Goal: Information Seeking & Learning: Understand process/instructions

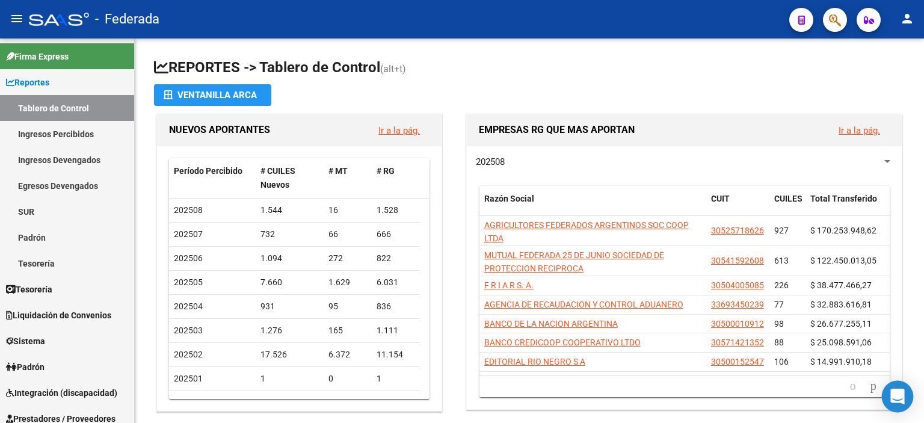
click at [902, 397] on icon "Open Intercom Messenger" at bounding box center [898, 397] width 14 height 16
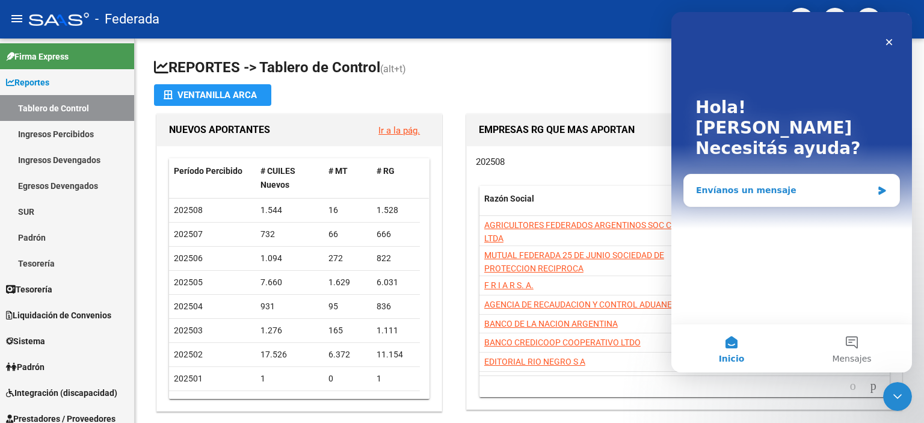
click at [744, 175] on div "Envíanos un mensaje" at bounding box center [791, 191] width 215 height 32
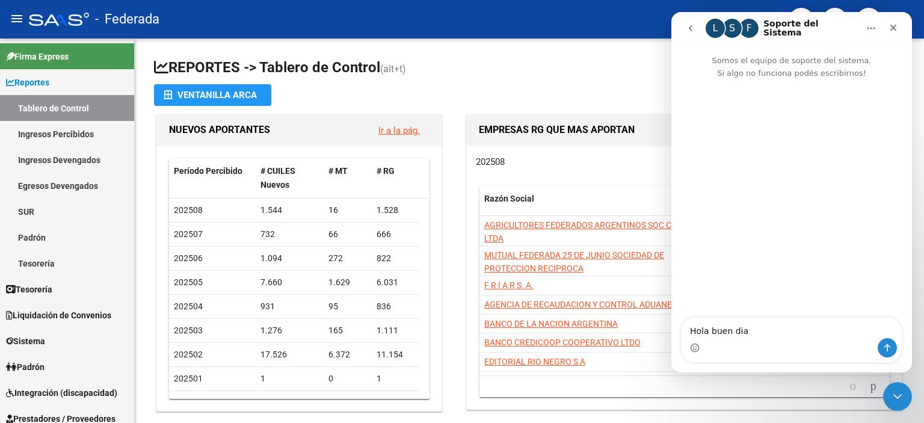
type textarea "Hola buen dia!"
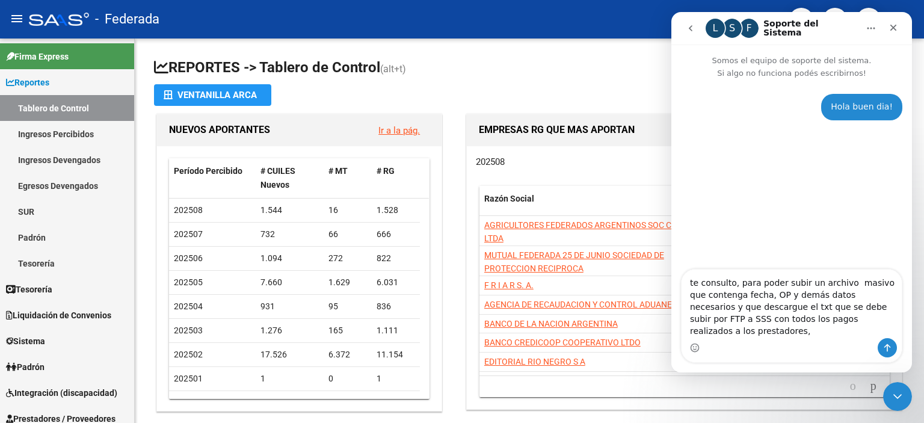
type textarea "te consulto, para poder subir un archivo masivo que contenga fecha, OP y demás …"
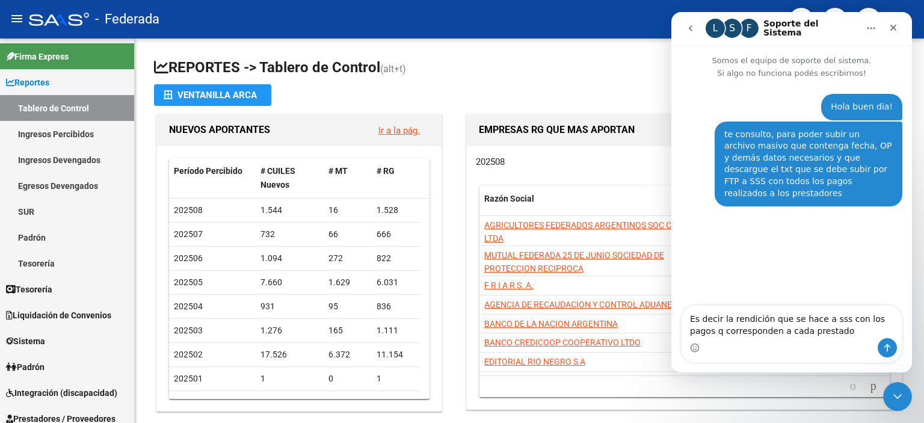
type textarea "Es decir la rendición que se hace a sss con los pagos q corresponden a cada pre…"
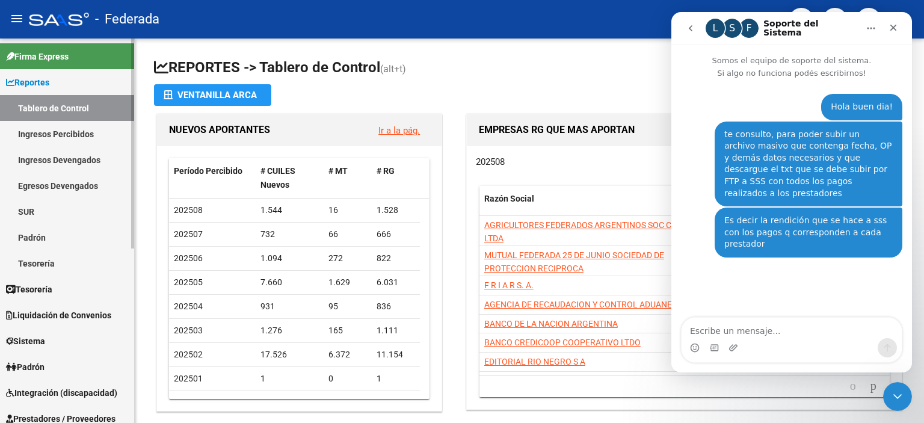
scroll to position [60, 0]
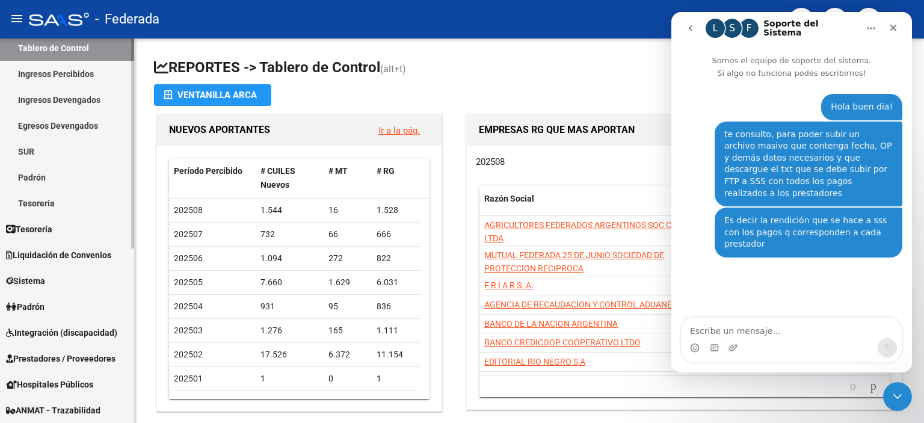
click at [97, 332] on span "Integración (discapacidad)" at bounding box center [61, 332] width 111 height 13
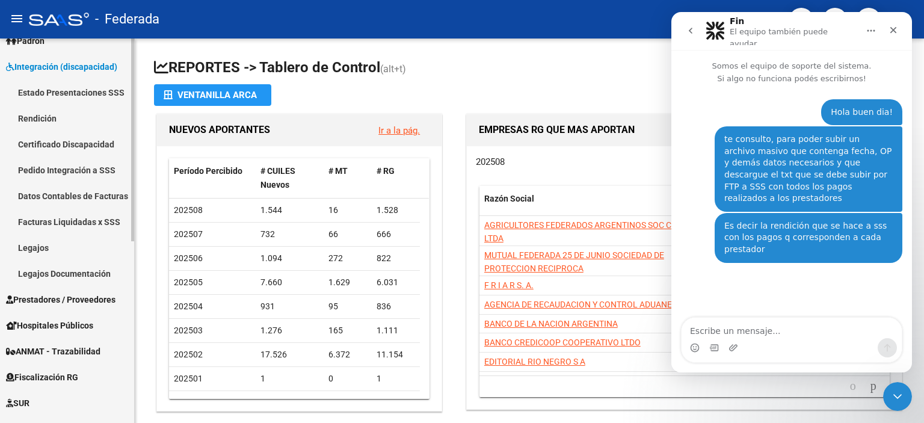
scroll to position [120, 0]
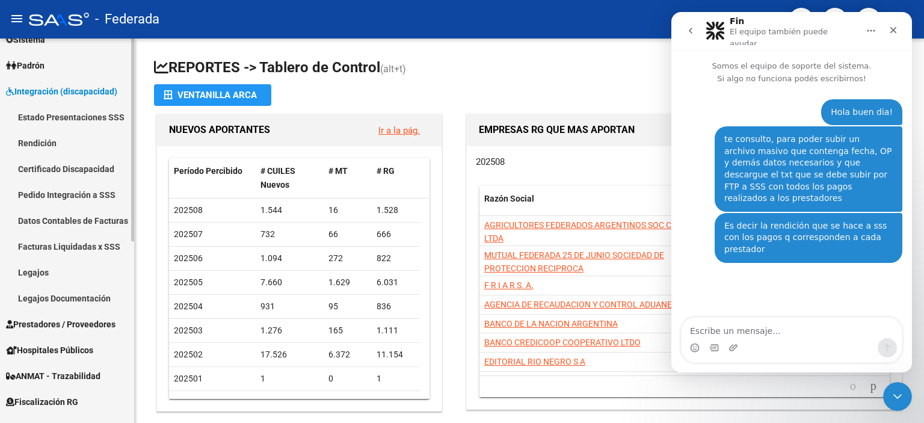
click at [45, 141] on link "Rendición" at bounding box center [67, 143] width 134 height 26
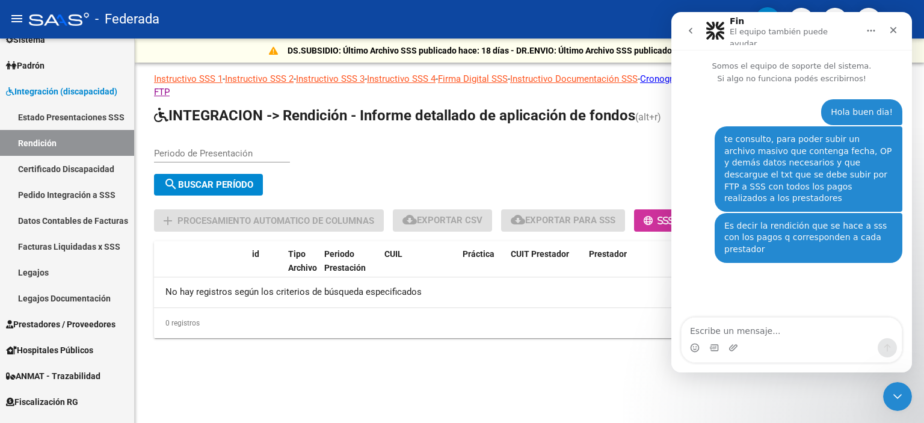
click at [867, 26] on icon "Inicio" at bounding box center [872, 31] width 10 height 10
click at [602, 146] on div "Periodo de Presentación search Buscar Período sync Cambiar Período" at bounding box center [529, 169] width 751 height 64
click at [870, 26] on icon "Inicio" at bounding box center [872, 31] width 10 height 10
click at [899, 389] on icon "Cerrar Intercom Messenger" at bounding box center [896, 395] width 14 height 14
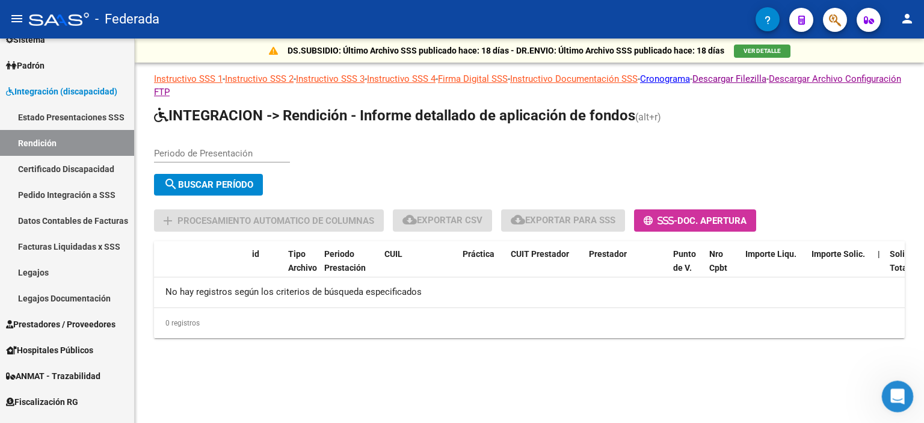
click at [899, 398] on icon "Abrir Intercom Messenger" at bounding box center [896, 395] width 20 height 20
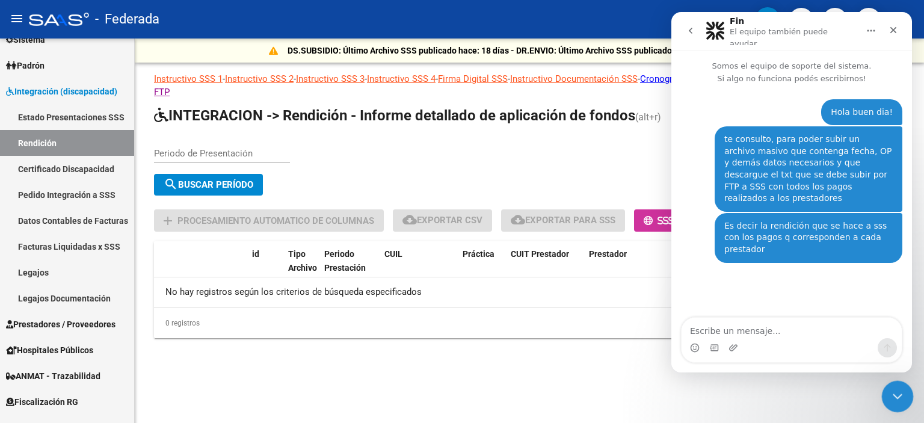
click at [900, 399] on icon "Cerrar Intercom Messenger" at bounding box center [896, 395] width 14 height 14
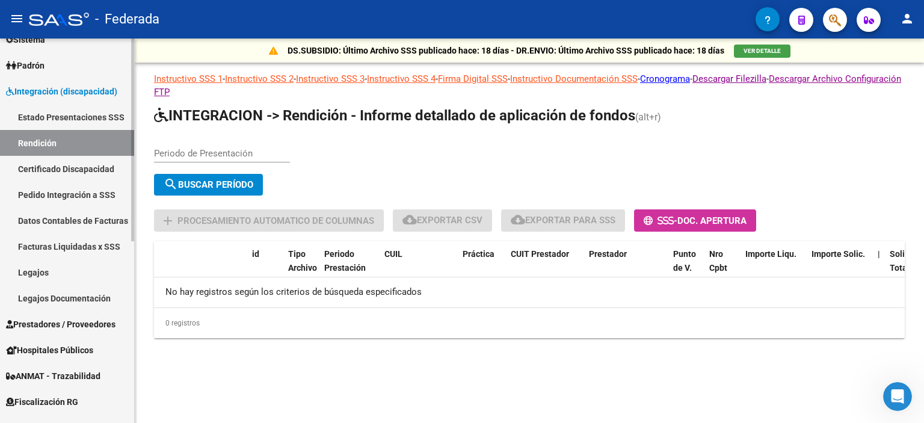
click at [76, 116] on link "Estado Presentaciones SSS" at bounding box center [67, 117] width 134 height 26
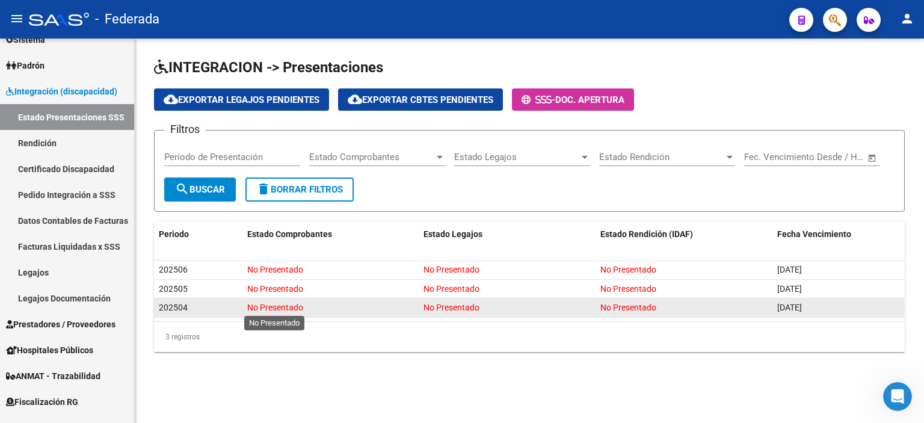
click at [296, 307] on span "No Presentado" at bounding box center [275, 308] width 56 height 10
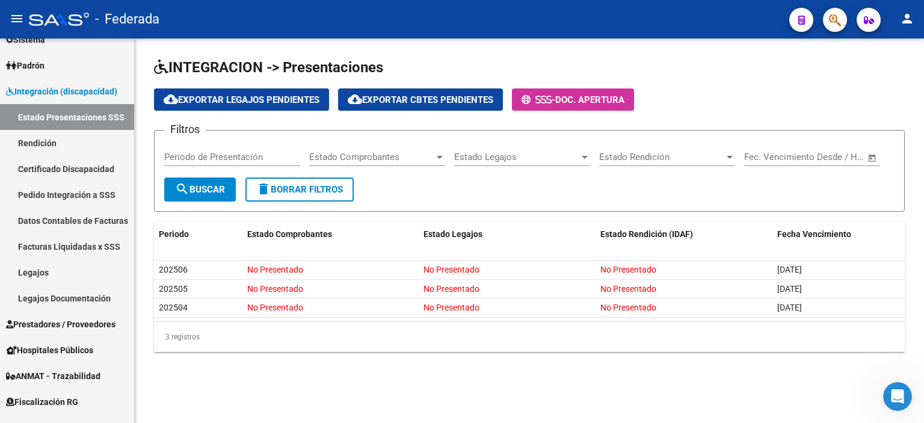
click at [183, 334] on div "3 registros" at bounding box center [529, 337] width 751 height 30
click at [72, 241] on link "Facturas Liquidadas x SSS" at bounding box center [67, 246] width 134 height 26
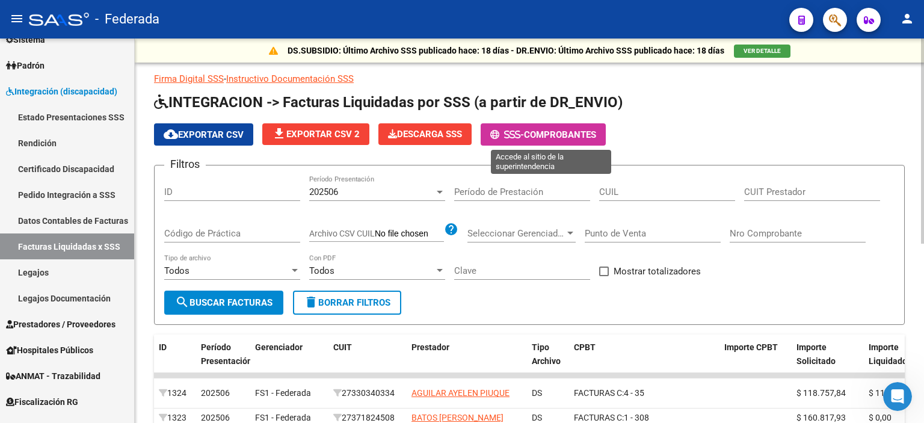
click at [551, 134] on span "Comprobantes" at bounding box center [560, 134] width 72 height 11
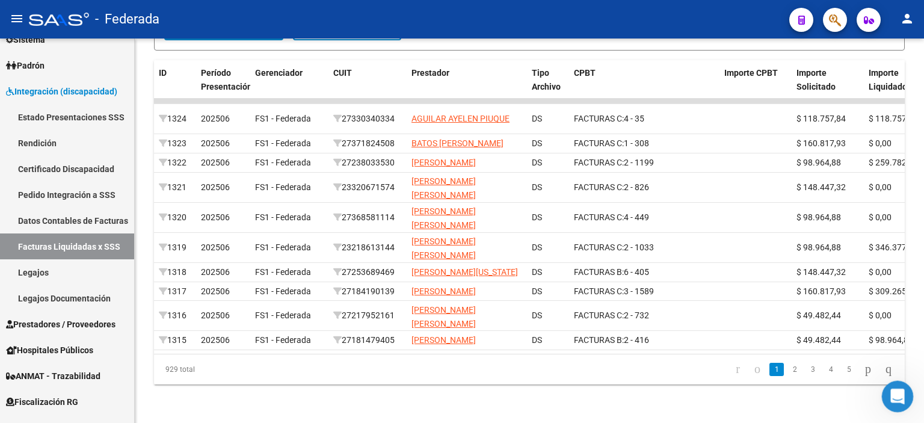
click at [892, 394] on icon "Abrir Intercom Messenger" at bounding box center [896, 395] width 20 height 20
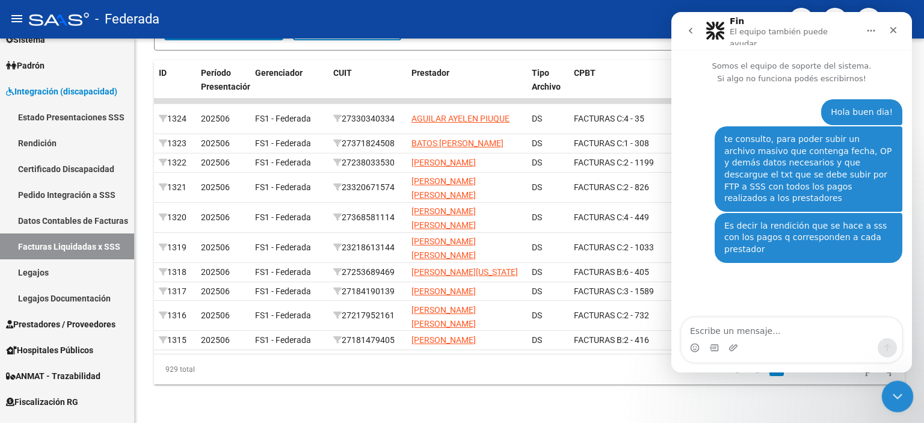
click at [894, 394] on icon "Cerrar Intercom Messenger" at bounding box center [896, 394] width 8 height 5
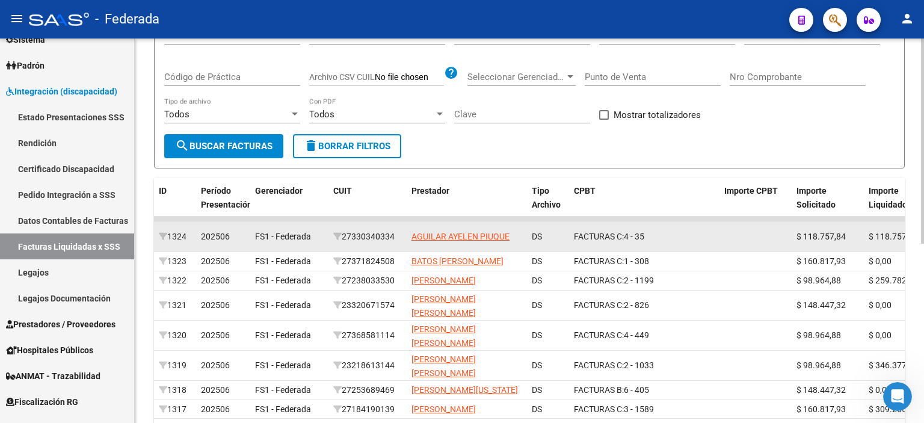
scroll to position [36, 0]
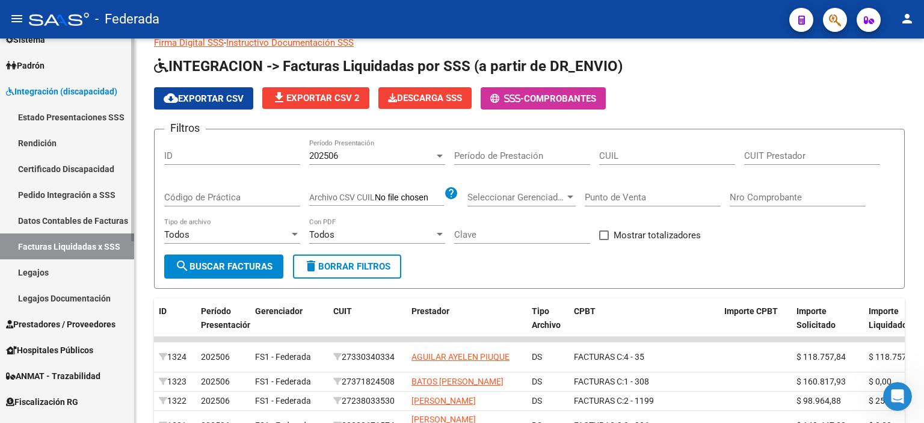
click at [80, 117] on link "Estado Presentaciones SSS" at bounding box center [67, 117] width 134 height 26
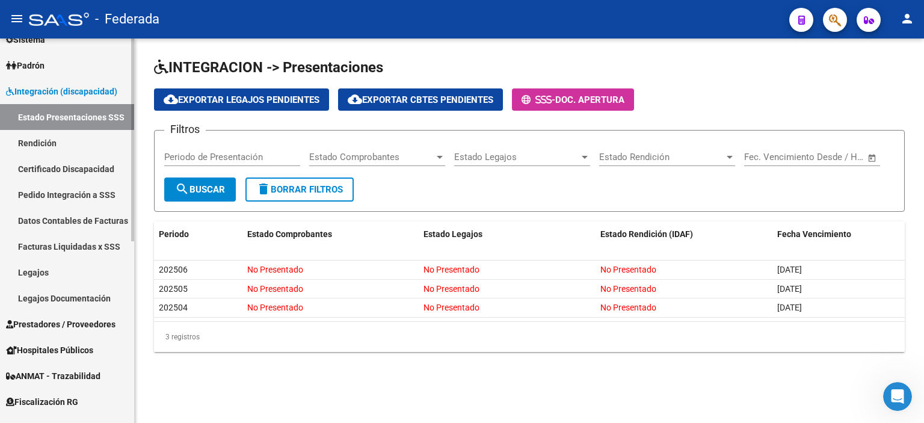
click at [72, 249] on link "Facturas Liquidadas x SSS" at bounding box center [67, 246] width 134 height 26
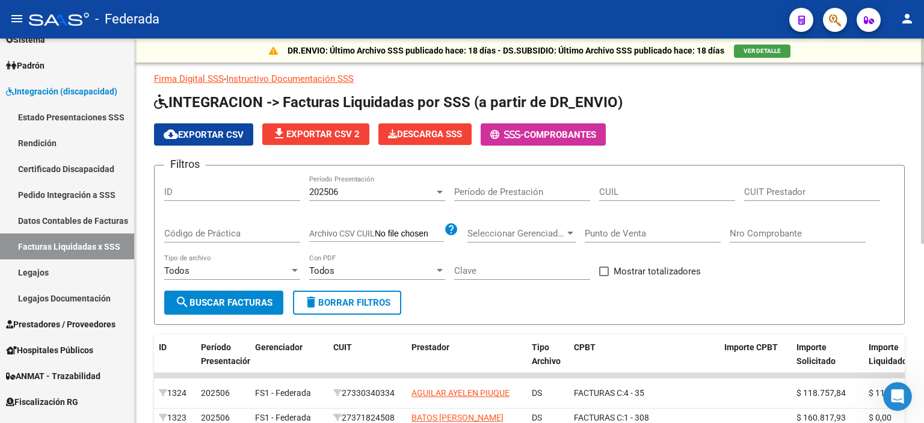
click at [324, 79] on link "Instructivo Documentación SSS" at bounding box center [290, 78] width 128 height 11
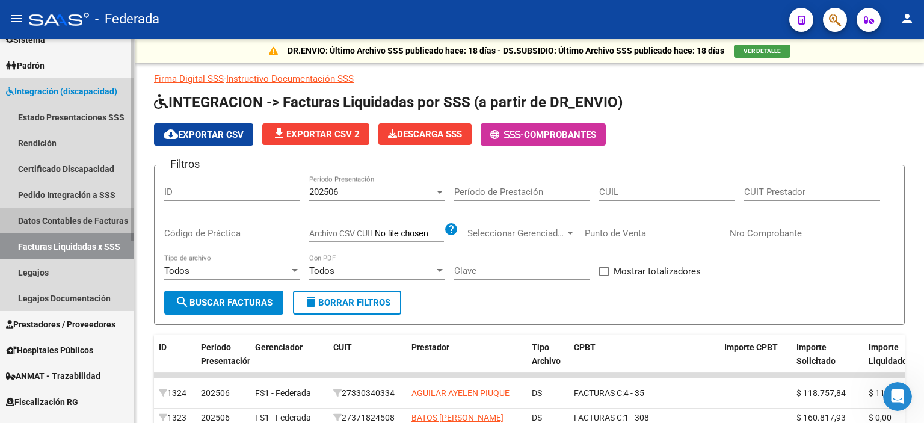
click at [63, 220] on link "Datos Contables de Facturas" at bounding box center [67, 221] width 134 height 26
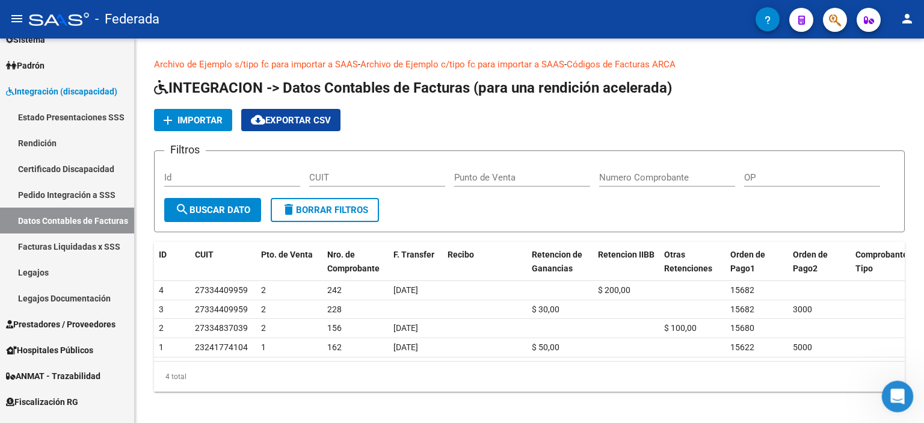
click at [900, 391] on icon "Abrir Intercom Messenger" at bounding box center [896, 395] width 20 height 20
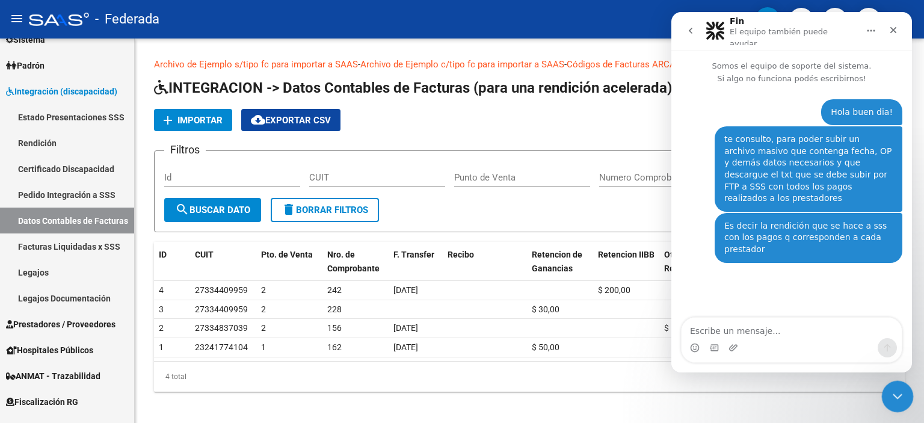
click at [898, 394] on icon "Cerrar Intercom Messenger" at bounding box center [896, 394] width 8 height 5
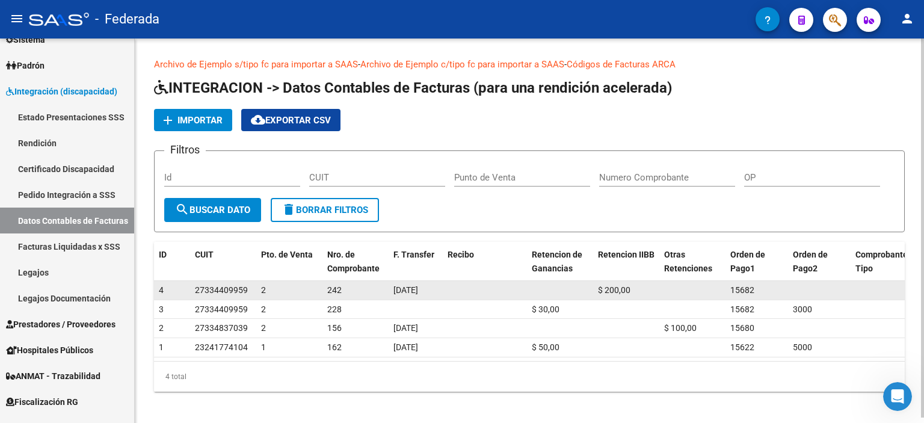
click at [228, 291] on span "27334409959" at bounding box center [221, 290] width 53 height 10
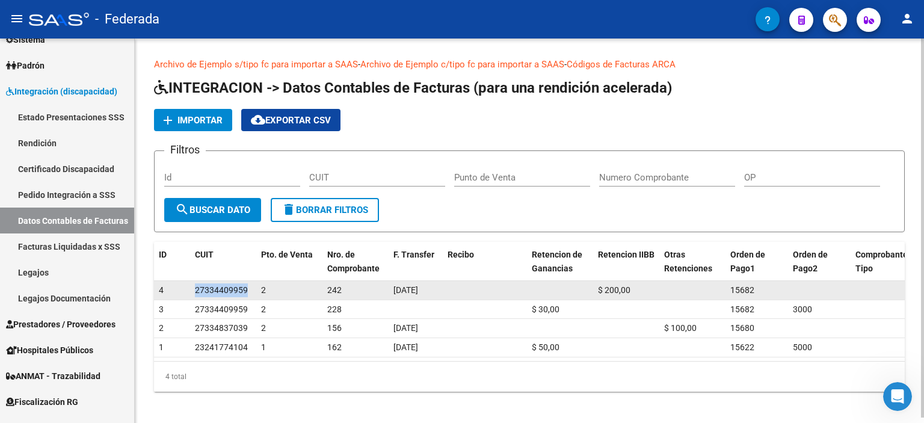
click at [228, 291] on span "27334409959" at bounding box center [221, 290] width 53 height 10
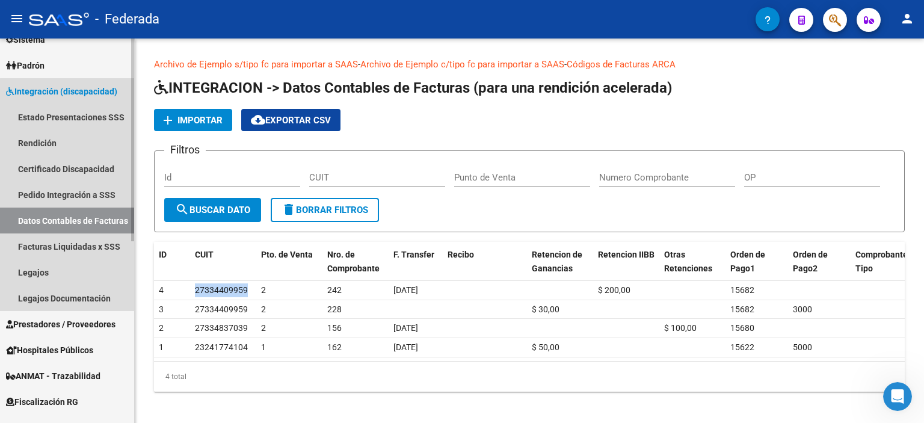
click at [114, 215] on link "Datos Contables de Facturas" at bounding box center [67, 221] width 134 height 26
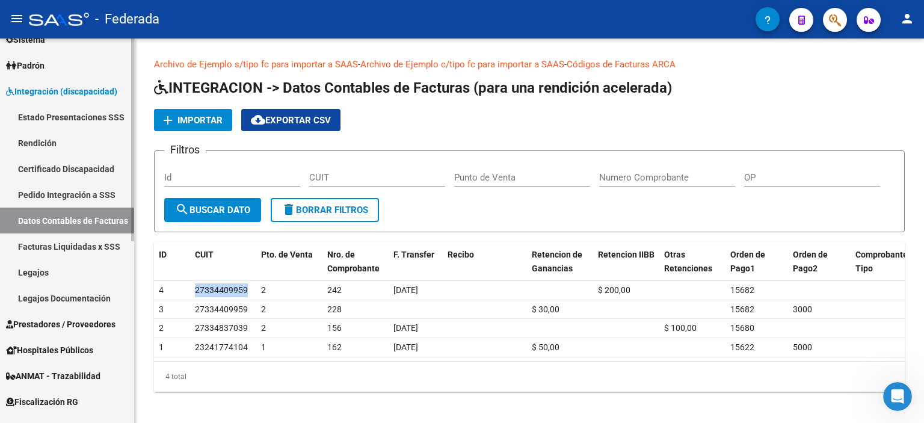
click at [111, 218] on link "Datos Contables de Facturas" at bounding box center [67, 221] width 134 height 26
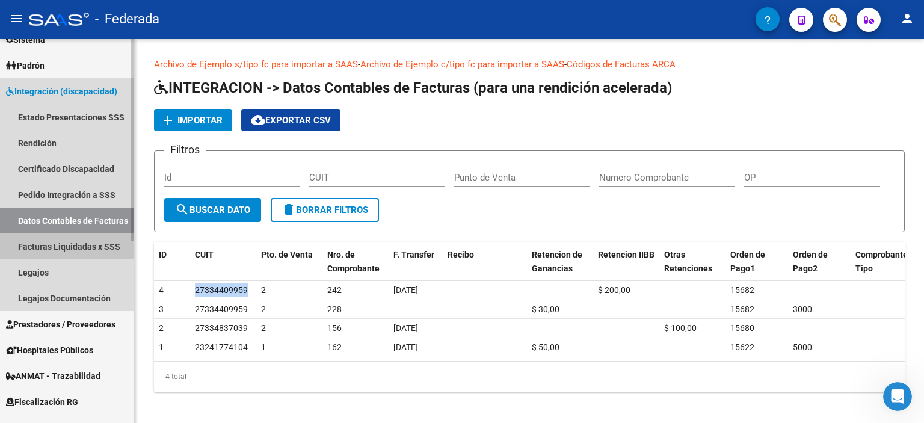
click at [102, 248] on link "Facturas Liquidadas x SSS" at bounding box center [67, 246] width 134 height 26
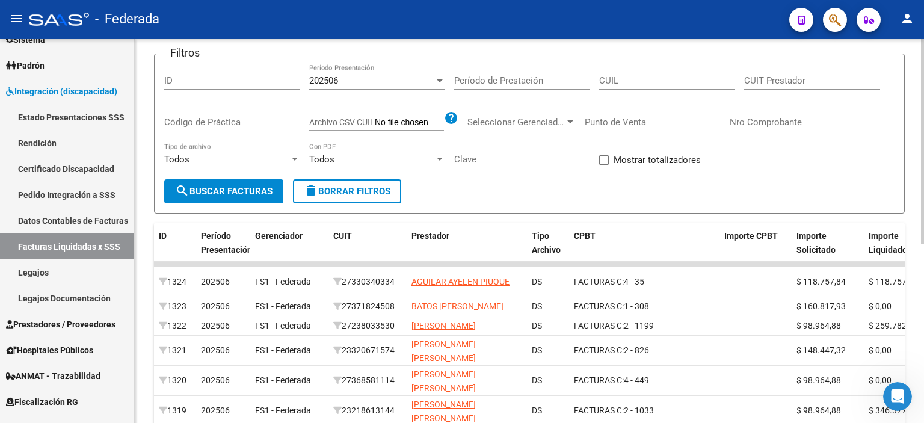
scroll to position [120, 0]
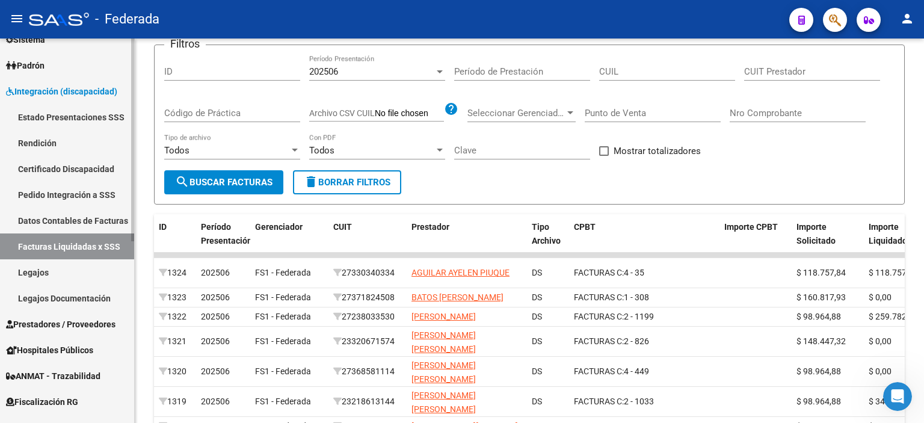
click at [89, 209] on link "Datos Contables de Facturas" at bounding box center [67, 221] width 134 height 26
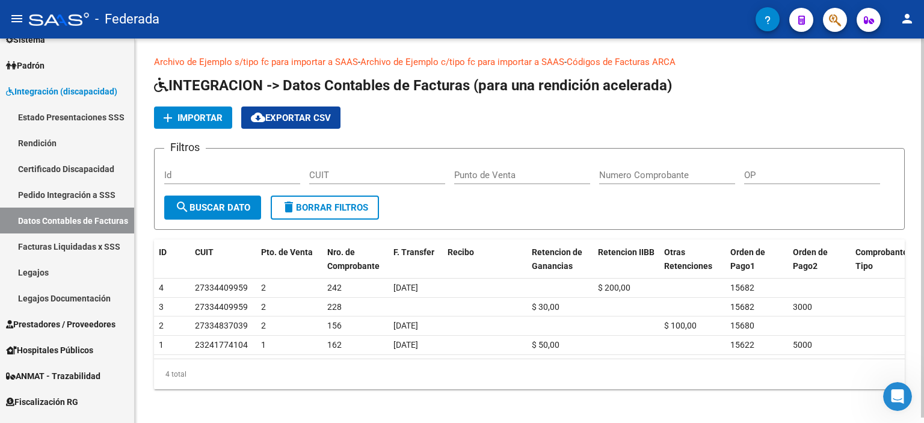
scroll to position [5, 0]
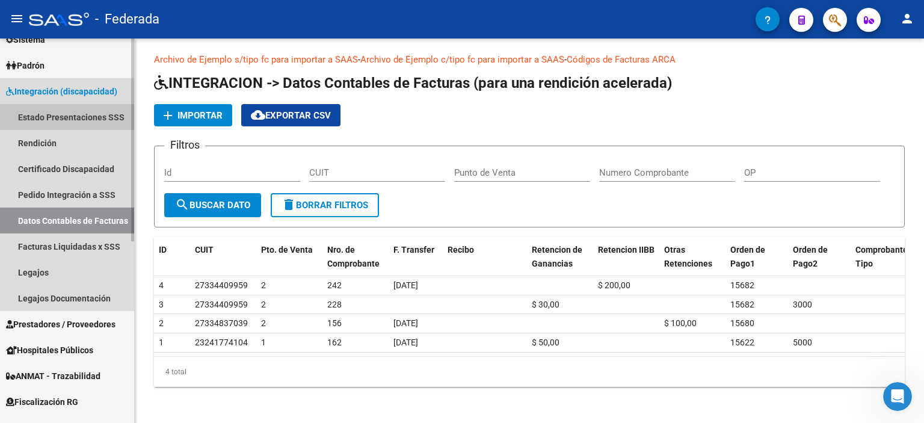
click at [72, 116] on link "Estado Presentaciones SSS" at bounding box center [67, 117] width 134 height 26
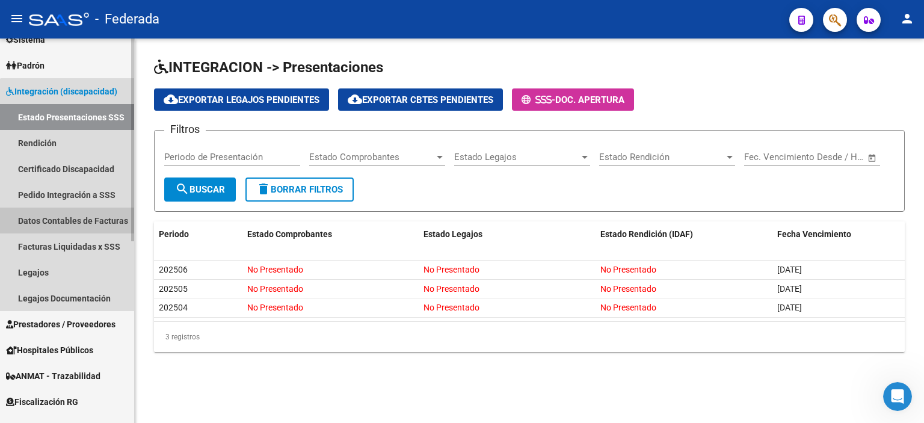
click at [100, 226] on link "Datos Contables de Facturas" at bounding box center [67, 221] width 134 height 26
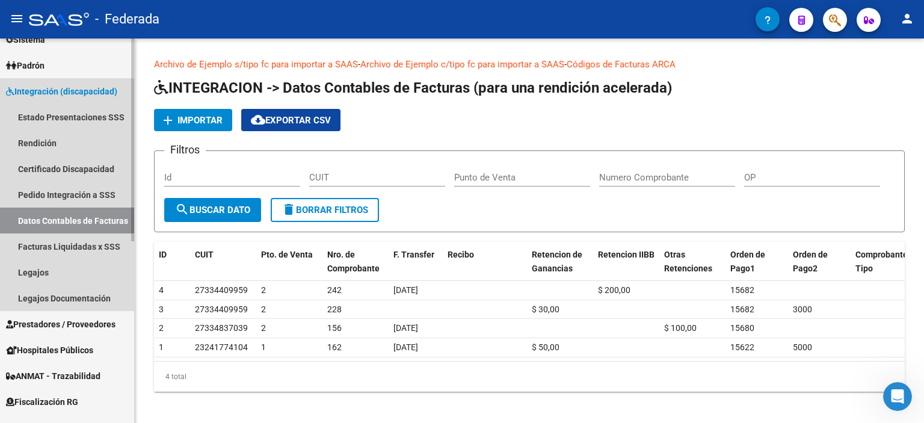
click at [45, 222] on link "Datos Contables de Facturas" at bounding box center [67, 221] width 134 height 26
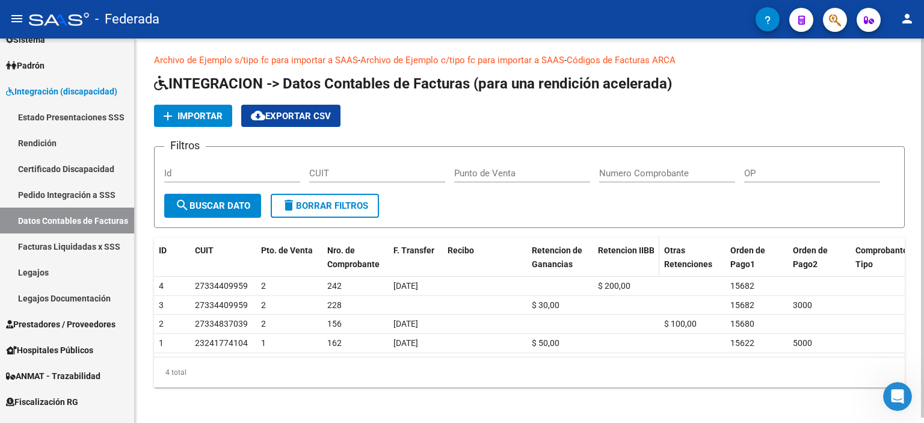
scroll to position [5, 0]
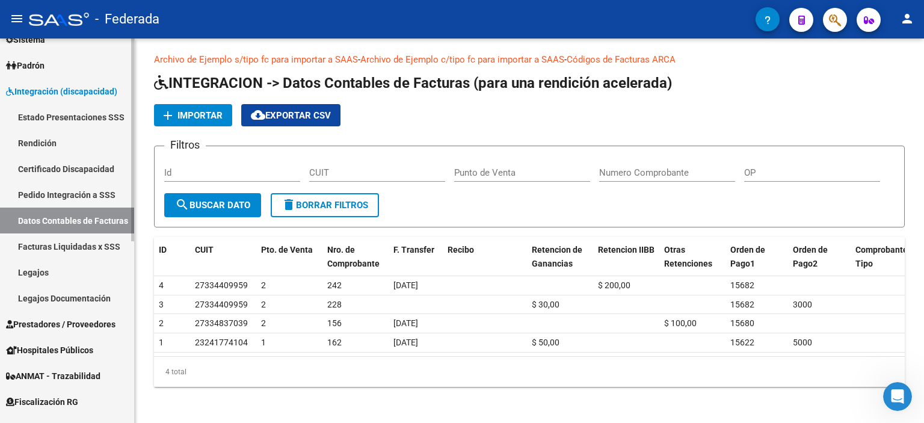
click at [60, 249] on link "Facturas Liquidadas x SSS" at bounding box center [67, 246] width 134 height 26
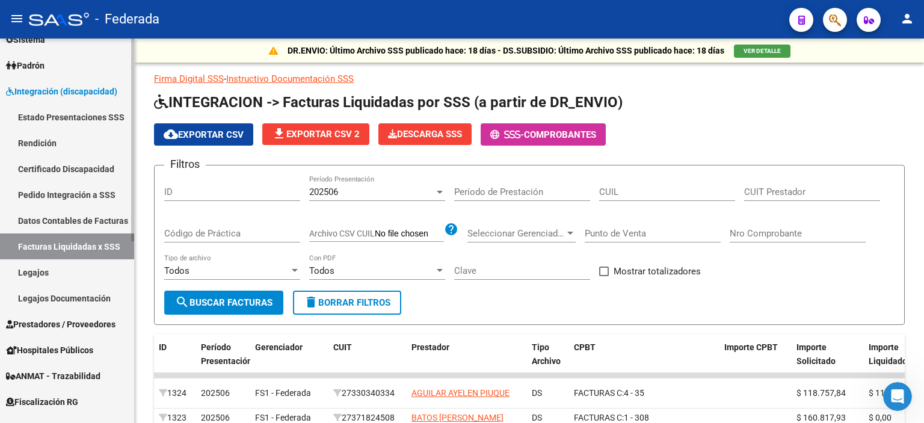
click at [105, 218] on link "Datos Contables de Facturas" at bounding box center [67, 221] width 134 height 26
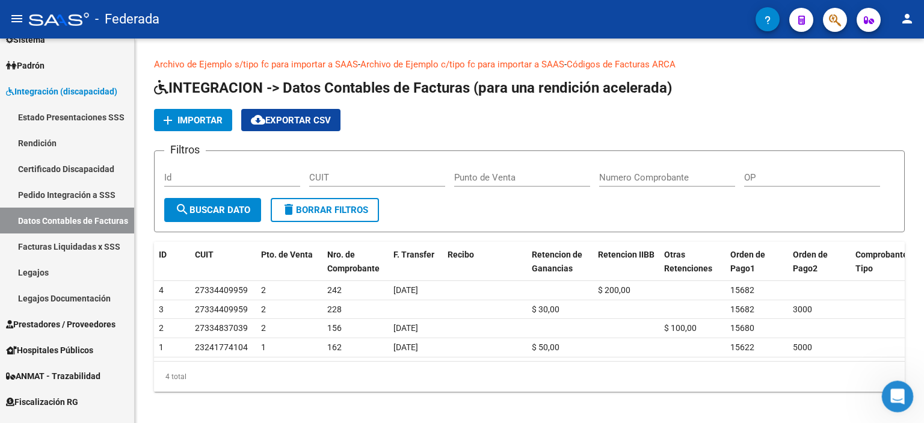
click at [889, 398] on icon "Abrir Intercom Messenger" at bounding box center [896, 395] width 20 height 20
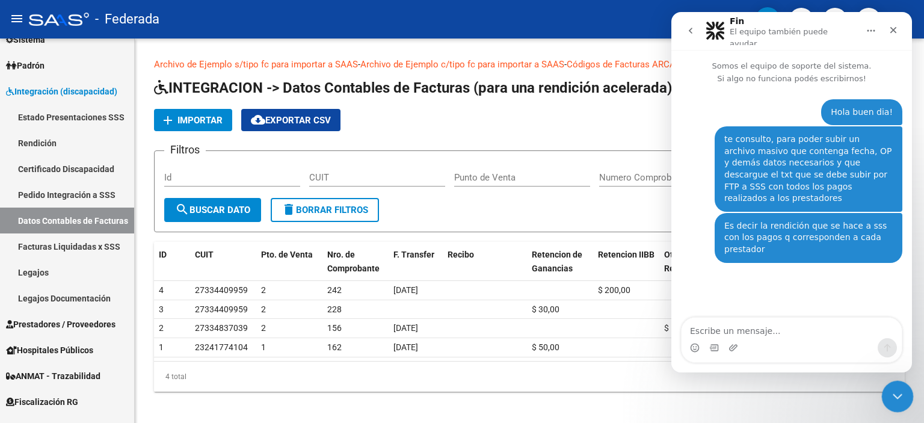
click at [889, 401] on icon "Cerrar Intercom Messenger" at bounding box center [896, 395] width 14 height 14
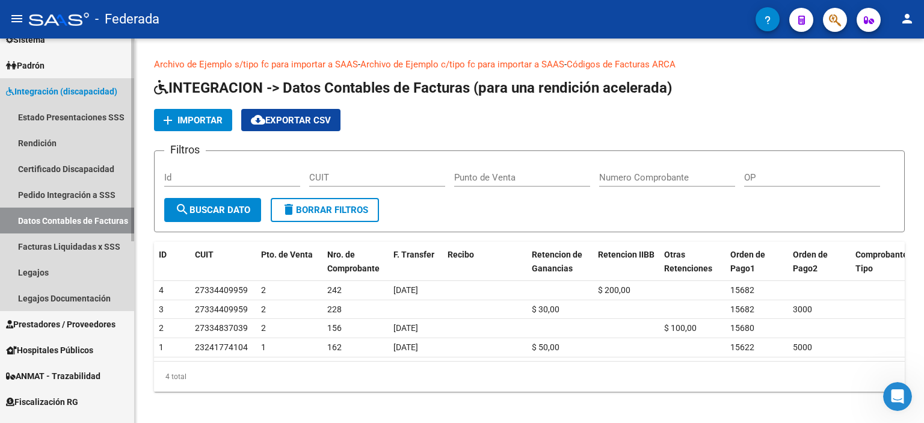
click at [116, 215] on link "Datos Contables de Facturas" at bounding box center [67, 221] width 134 height 26
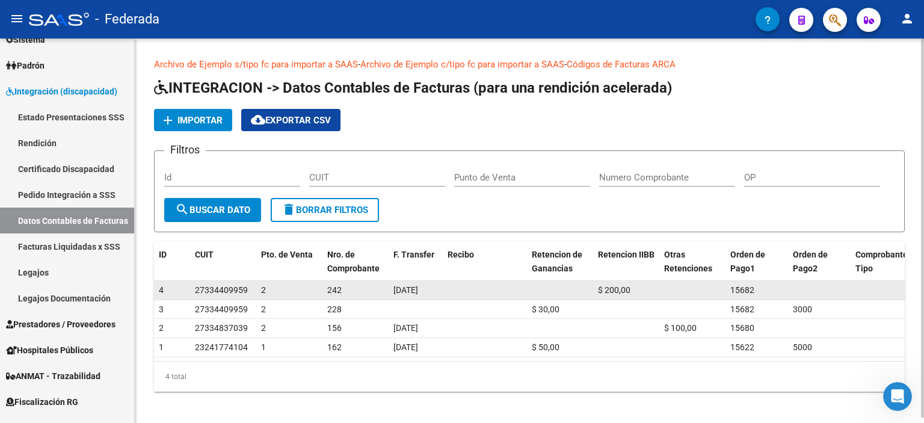
click at [490, 293] on datatable-body-cell at bounding box center [485, 290] width 84 height 19
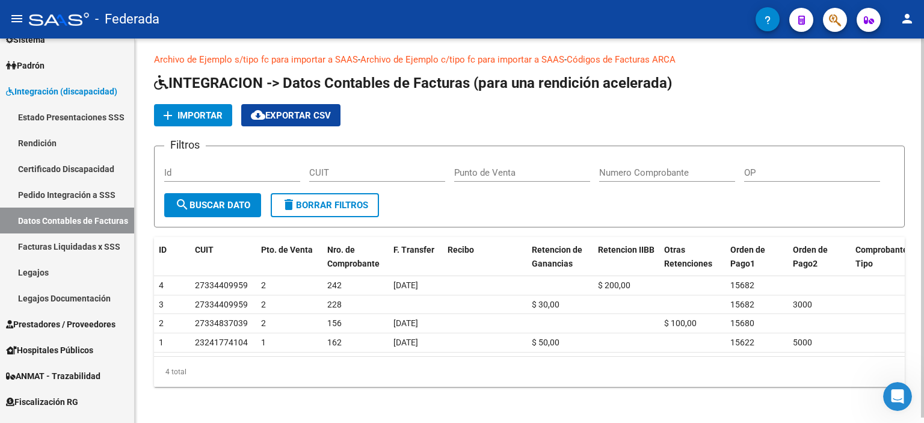
click at [443, 58] on link "Archivo de Ejemplo c/tipo fc para importar a SAAS" at bounding box center [462, 59] width 204 height 11
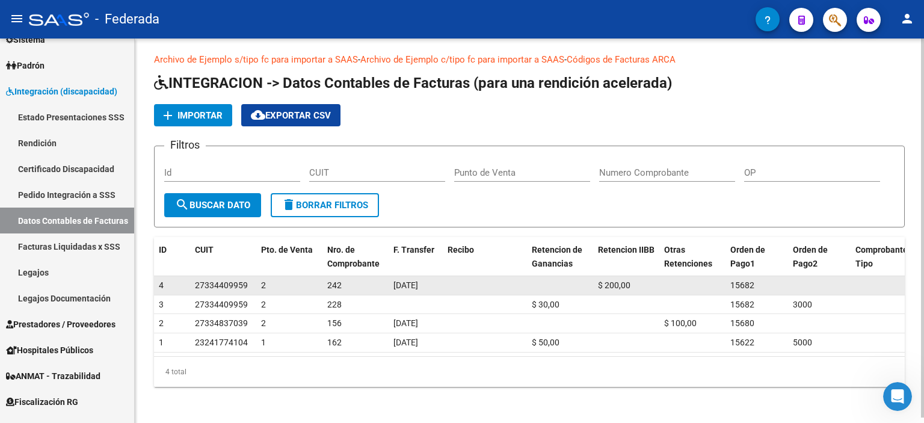
click at [176, 283] on div "4" at bounding box center [172, 286] width 26 height 14
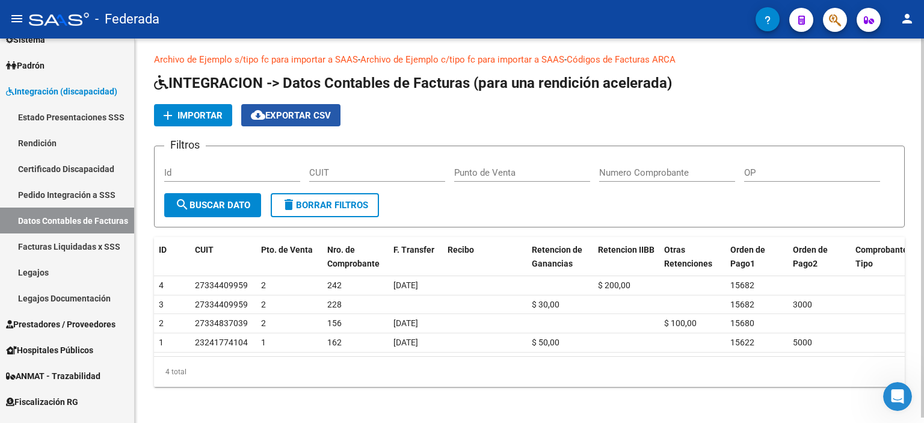
click at [270, 115] on span "cloud_download Exportar CSV" at bounding box center [291, 115] width 80 height 11
click at [197, 114] on span "Importar" at bounding box center [200, 115] width 45 height 11
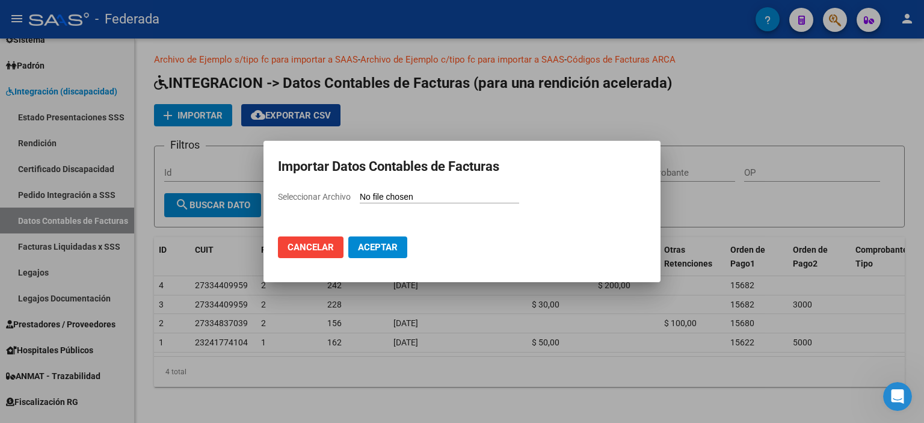
click at [309, 247] on span "Cancelar" at bounding box center [311, 247] width 46 height 11
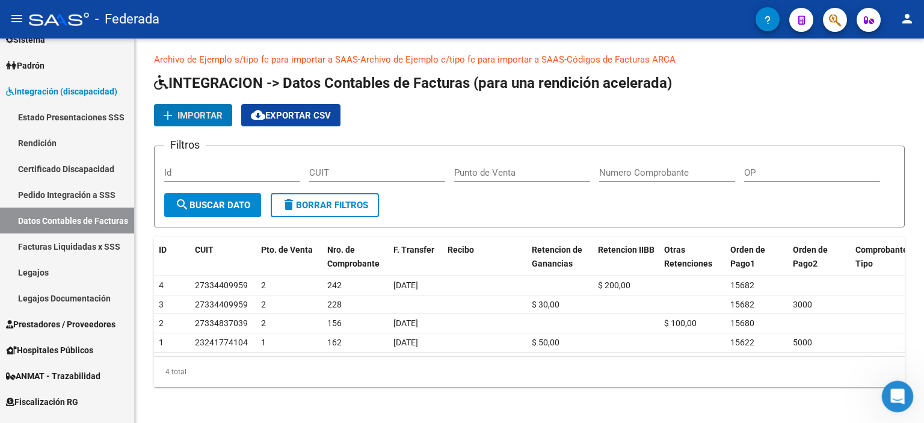
click at [900, 397] on icon "Abrir Intercom Messenger" at bounding box center [896, 395] width 20 height 20
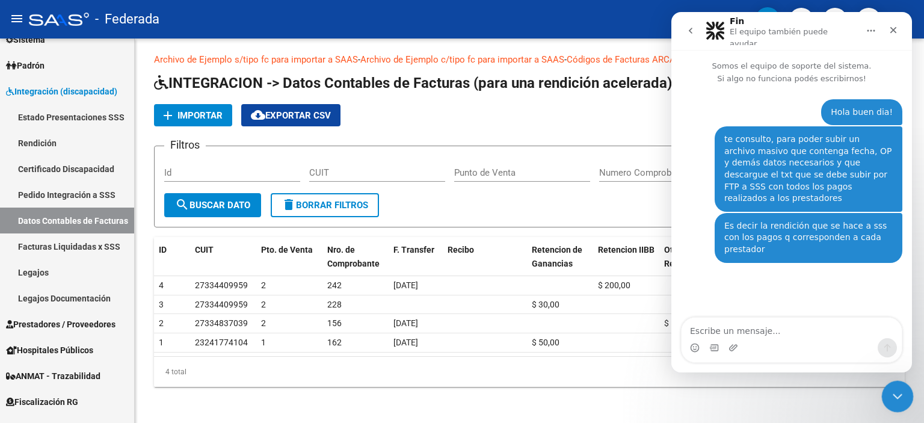
click at [904, 397] on div "Cerrar Intercom Messenger" at bounding box center [896, 394] width 29 height 29
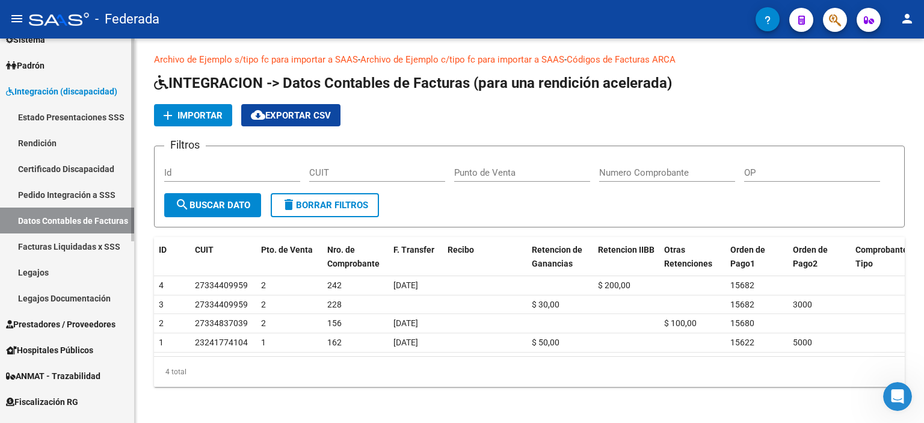
click at [31, 147] on link "Rendición" at bounding box center [67, 143] width 134 height 26
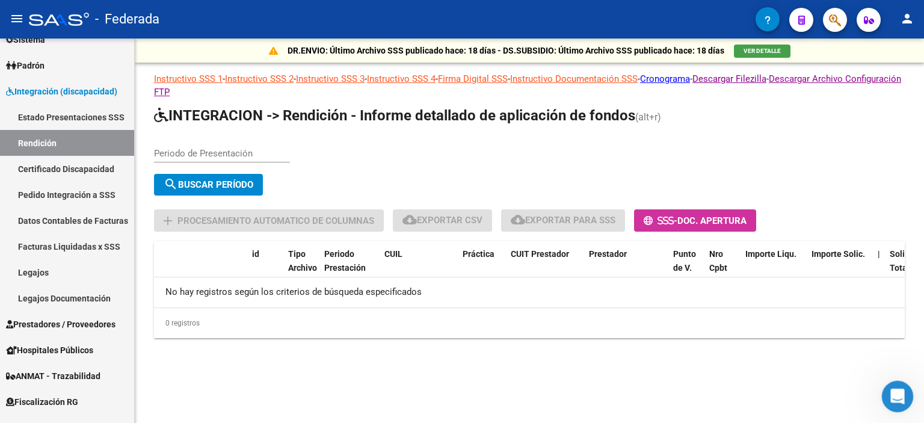
click at [901, 394] on icon "Abrir Intercom Messenger" at bounding box center [896, 395] width 20 height 20
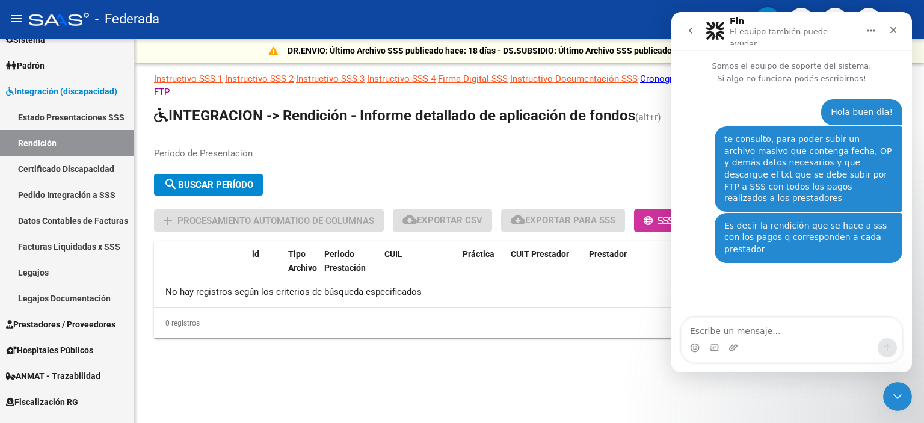
click at [502, 380] on mat-sidenav-content "DR.ENVIO: Último Archivo SSS publicado hace: 18 días - DS.SUBSIDIO: Último Arch…" at bounding box center [530, 231] width 790 height 385
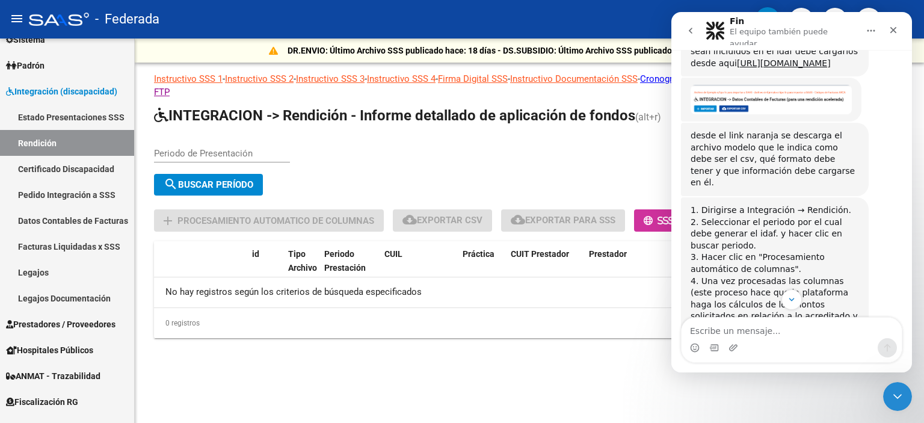
scroll to position [206, 0]
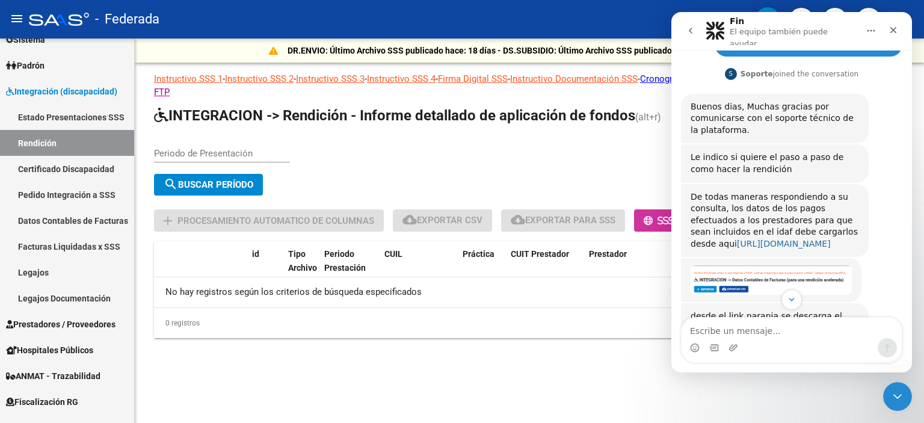
click at [810, 239] on link "https://federada.saas.com.ar/integraciones/datos-contables-facturas" at bounding box center [784, 244] width 94 height 10
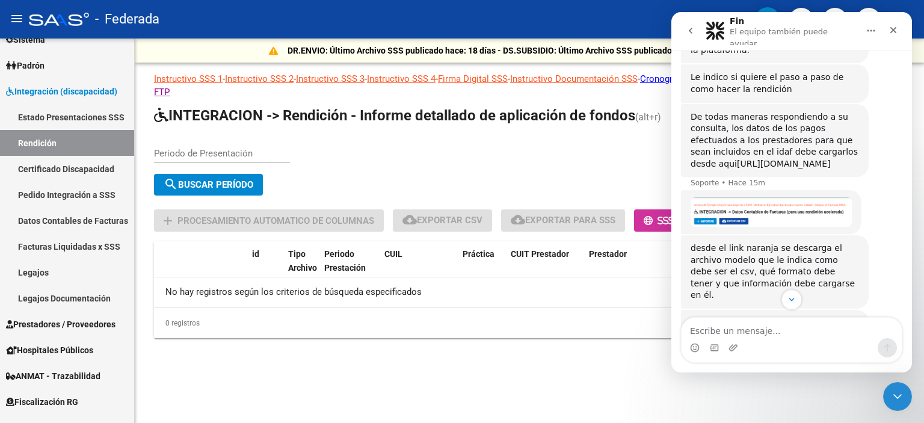
scroll to position [279, 0]
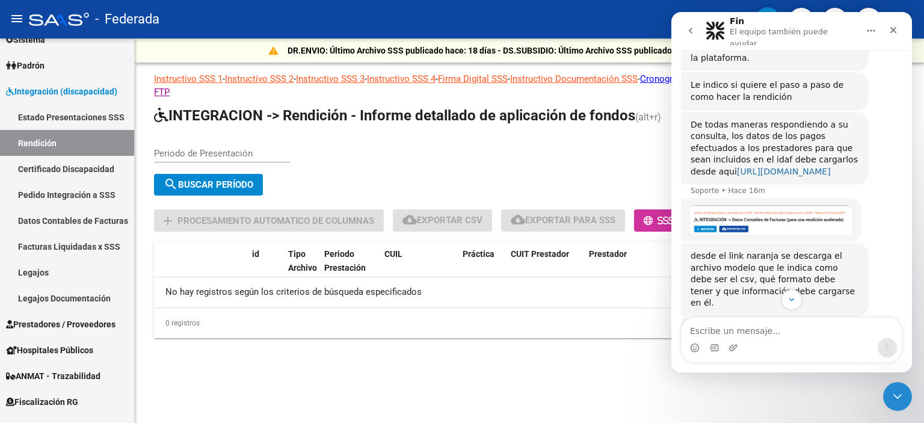
click at [758, 167] on link "https://federada.saas.com.ar/integraciones/datos-contables-facturas" at bounding box center [784, 172] width 94 height 10
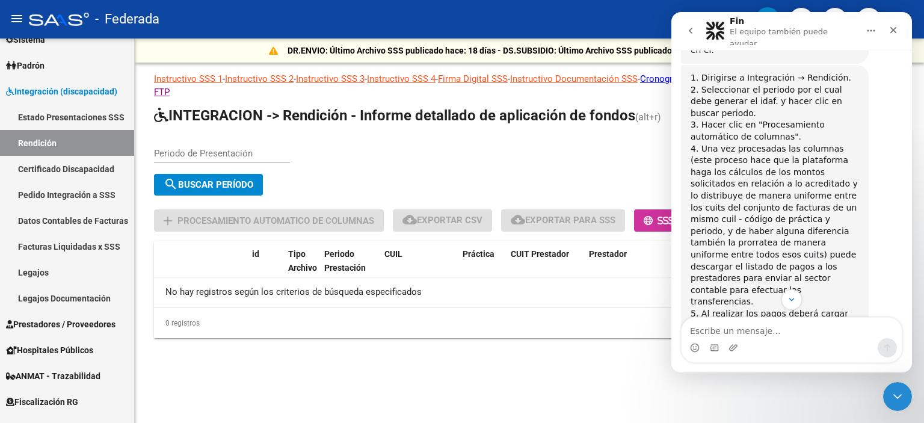
scroll to position [579, 0]
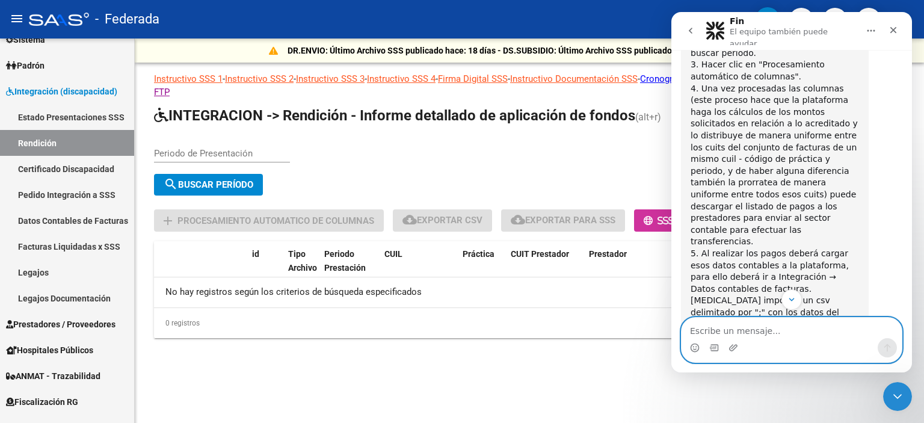
click at [758, 332] on textarea "Escribe un mensaje..." at bounding box center [792, 328] width 220 height 20
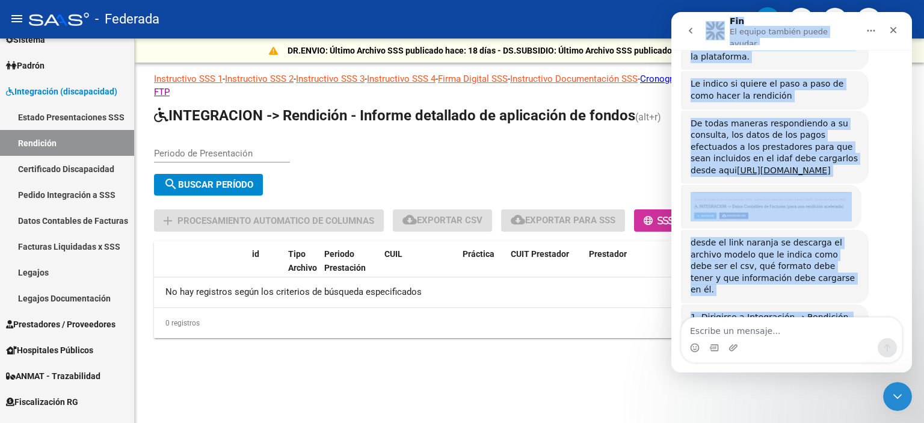
scroll to position [149, 0]
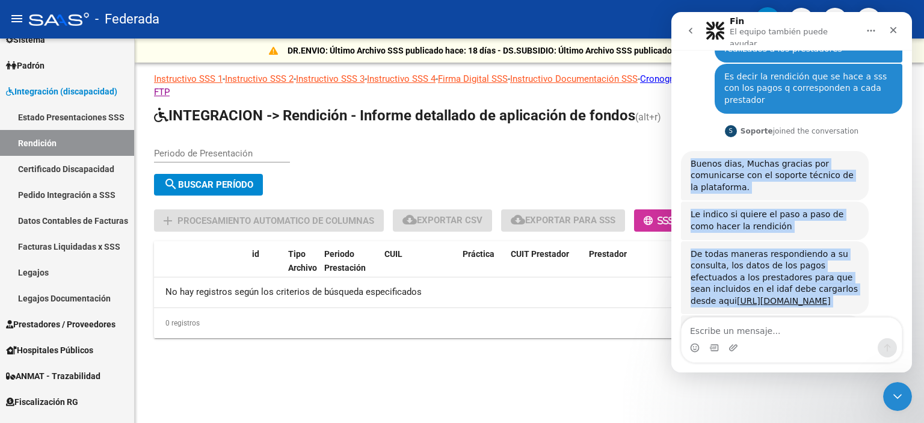
drag, startPoint x: 741, startPoint y: 284, endPoint x: 690, endPoint y: 136, distance: 156.8
copy div "Buenos dias, Muchas gracias por comunicarse con el soporte técnico de la plataf…"
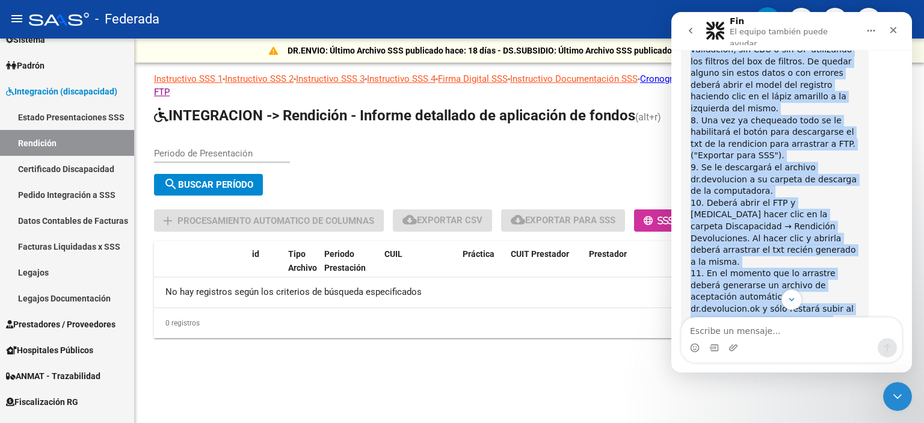
scroll to position [989, 0]
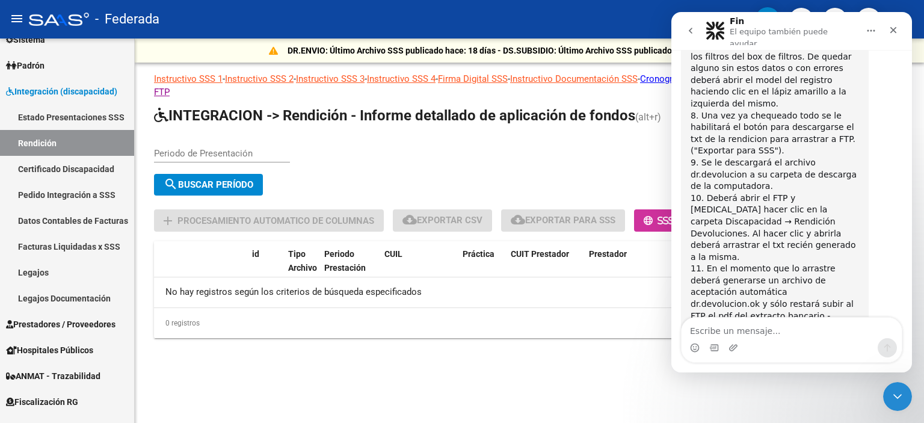
click at [777, 347] on div "Intercom Messenger" at bounding box center [792, 347] width 220 height 19
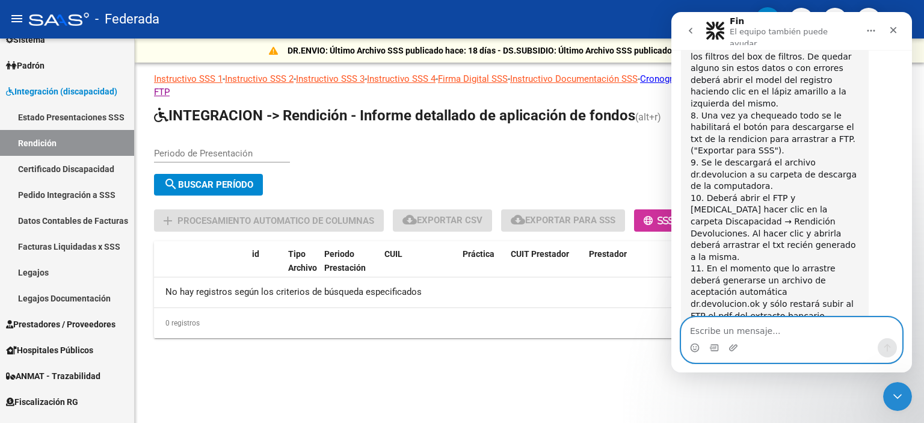
click at [777, 330] on textarea "Escribe un mensaje..." at bounding box center [792, 328] width 220 height 20
type textarea "que link naranja?"
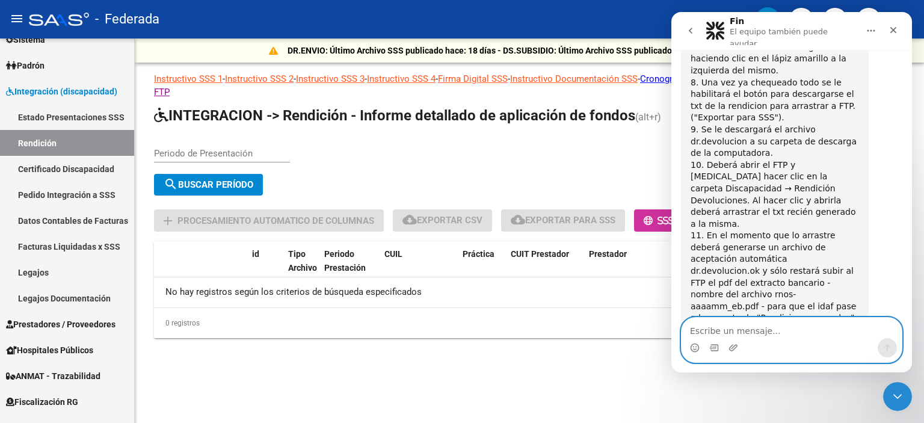
scroll to position [1025, 0]
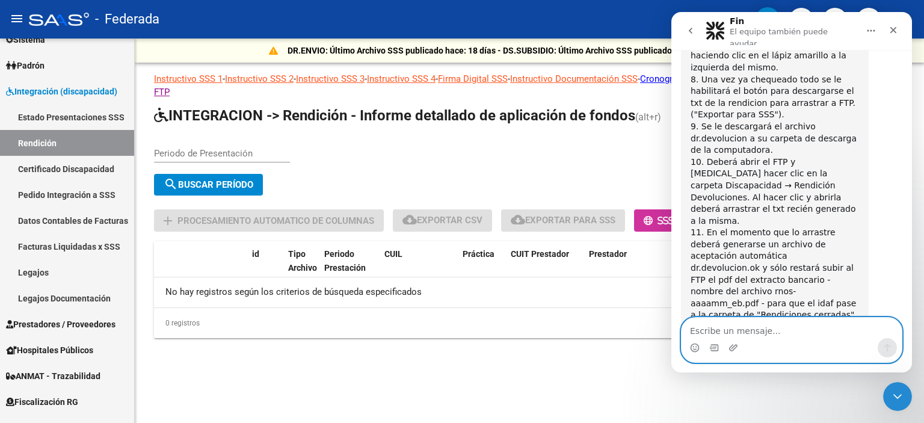
type textarea "q"
type textarea "el q dice instructivo?"
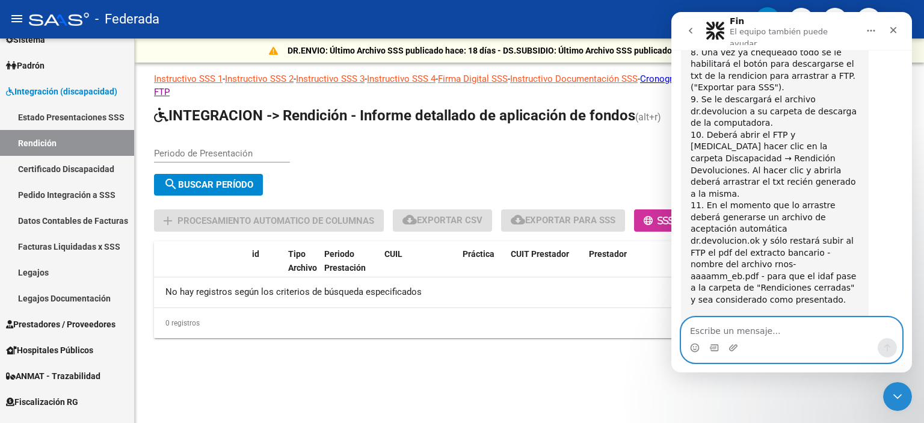
scroll to position [1052, 0]
type textarea "o cual ?"
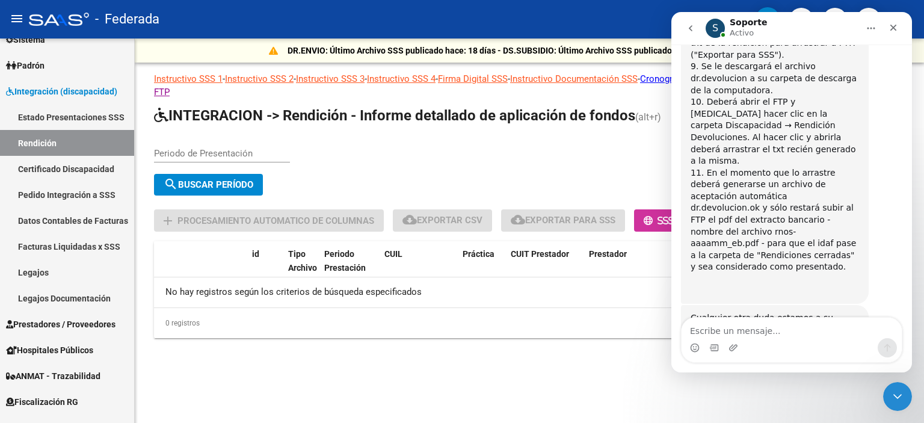
click at [870, 24] on icon "Inicio" at bounding box center [872, 28] width 10 height 10
click at [826, 23] on div "S Soporte Activo" at bounding box center [782, 28] width 153 height 21
click at [748, 27] on p "Activo" at bounding box center [742, 33] width 24 height 12
click at [597, 166] on div "Periodo de Presentación search Buscar Período sync Cambiar Período" at bounding box center [529, 169] width 751 height 64
click at [900, 395] on icon "Cerrar Intercom Messenger" at bounding box center [896, 395] width 14 height 14
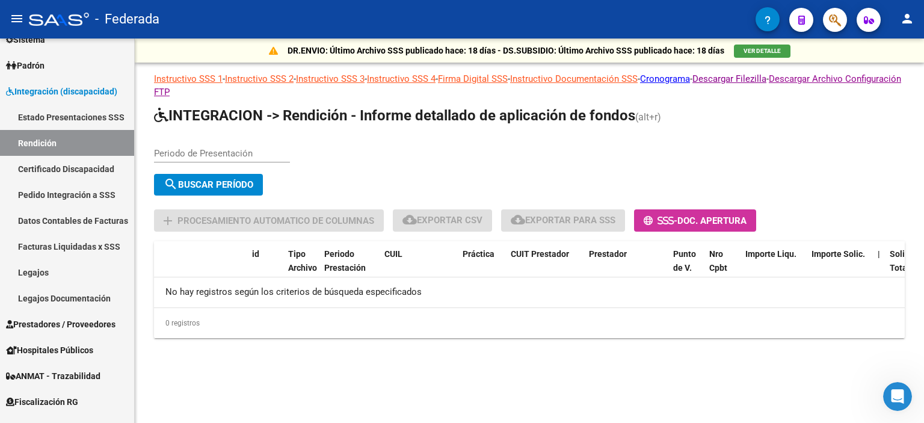
scroll to position [1125, 0]
click at [187, 77] on link "Instructivo SSS 1" at bounding box center [188, 78] width 69 height 11
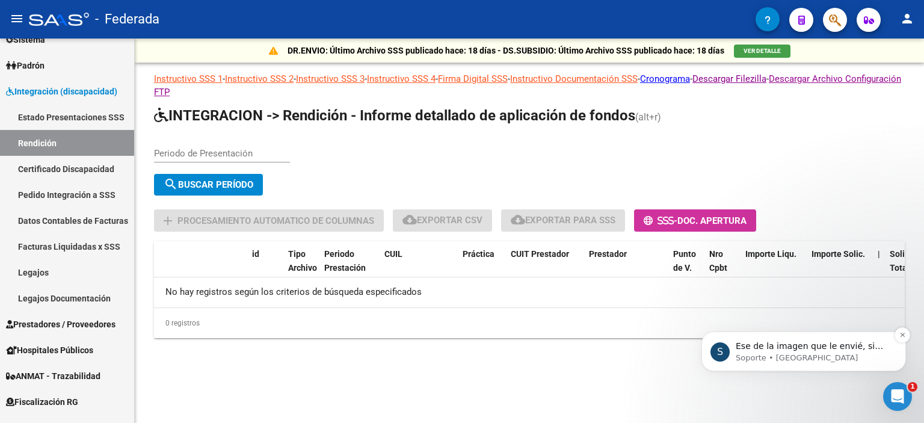
click at [799, 352] on div "Ese de la imagen que le envié, si quiere le envio el archivo modelo por este me…" at bounding box center [813, 347] width 159 height 16
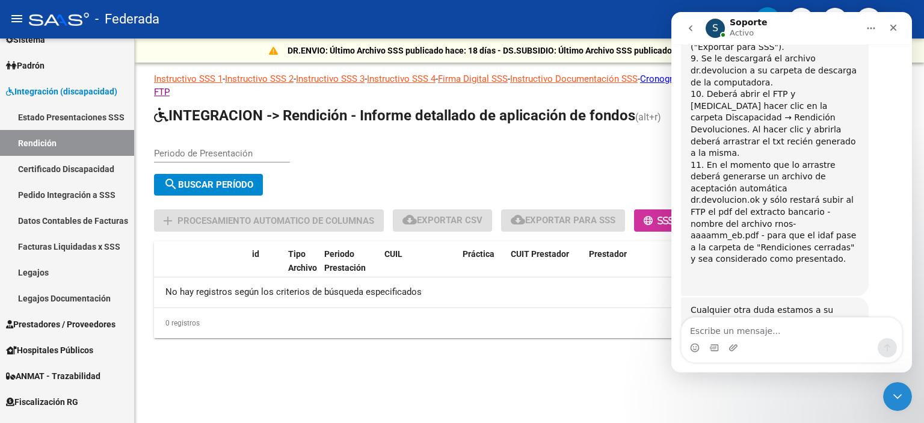
scroll to position [1147, 0]
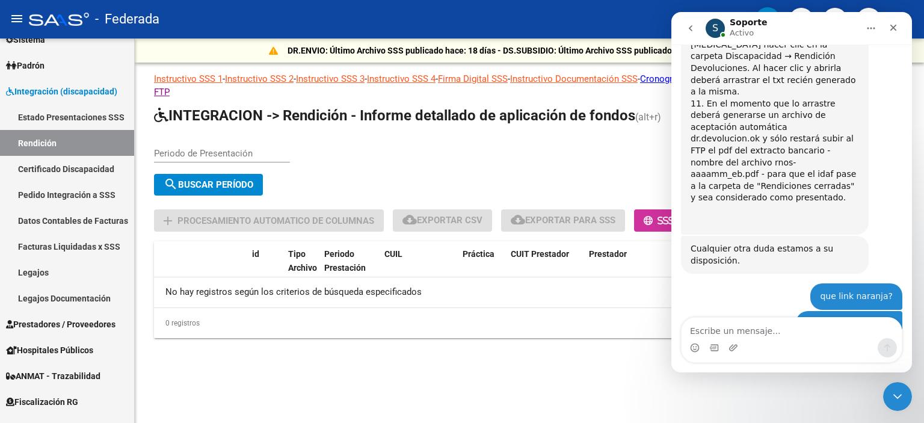
click at [763, 329] on textarea "Escribe un mensaje..." at bounding box center [792, 328] width 220 height 20
type textarea "si dale"
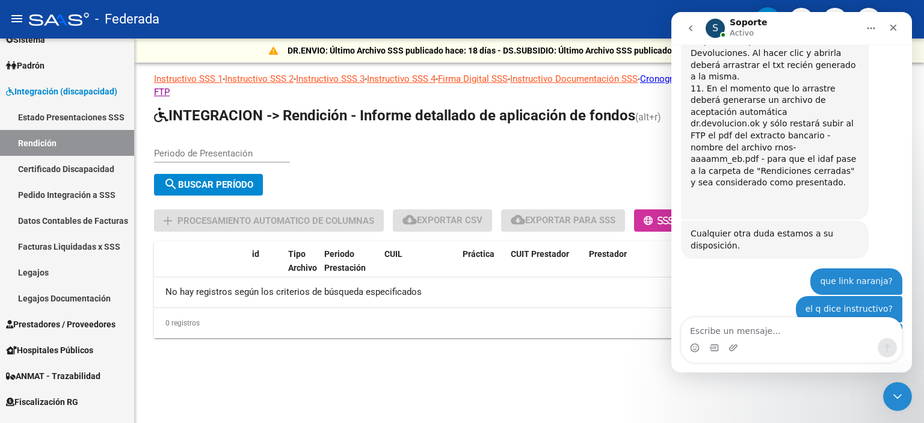
click at [866, 29] on button "Inicio" at bounding box center [871, 28] width 23 height 23
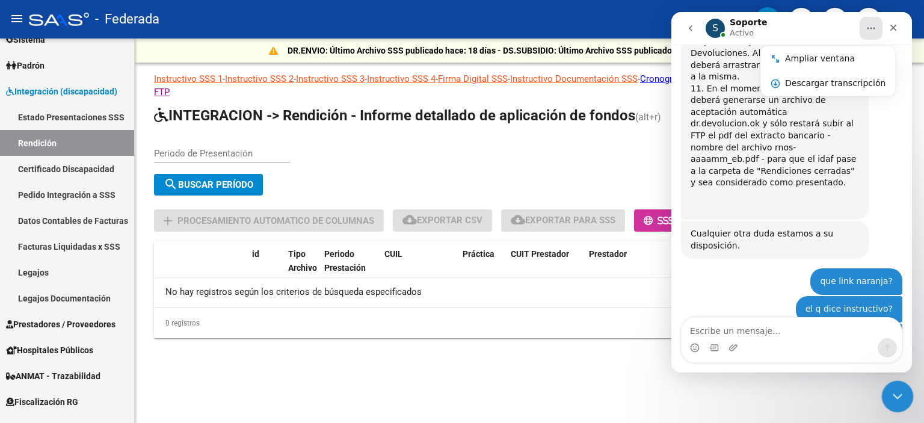
click at [905, 392] on div "Cerrar Intercom Messenger" at bounding box center [896, 394] width 29 height 29
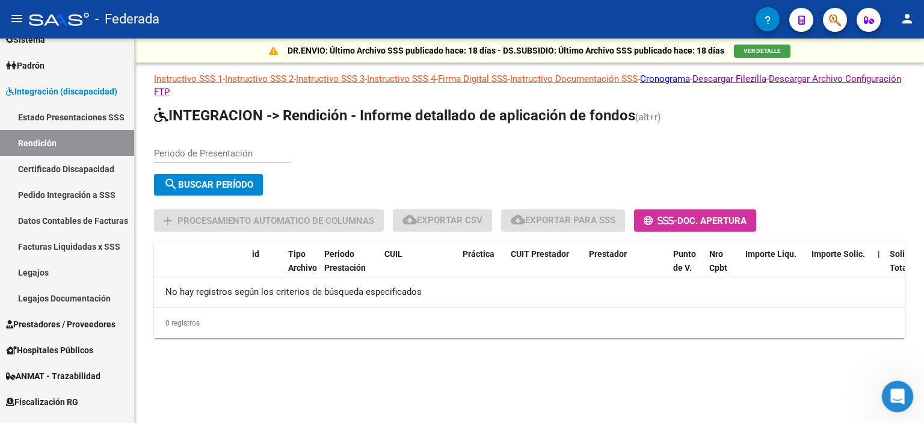
click at [902, 397] on icon "Abrir Intercom Messenger" at bounding box center [896, 395] width 20 height 20
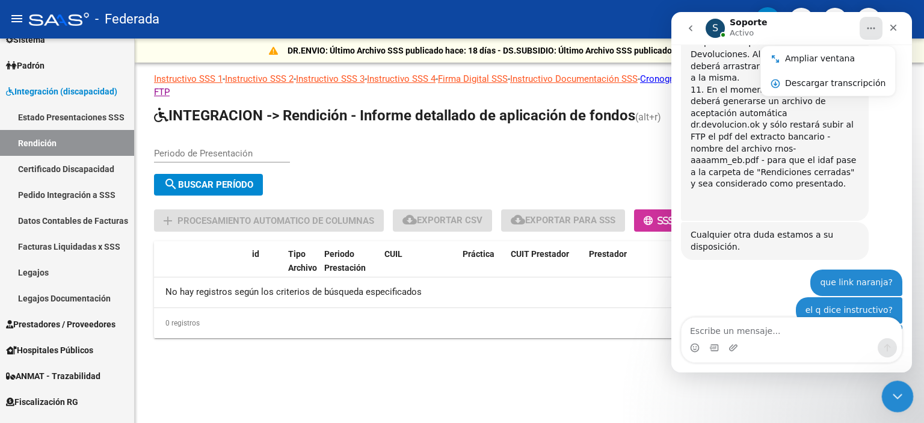
click at [900, 398] on icon "Cerrar Intercom Messenger" at bounding box center [896, 395] width 14 height 14
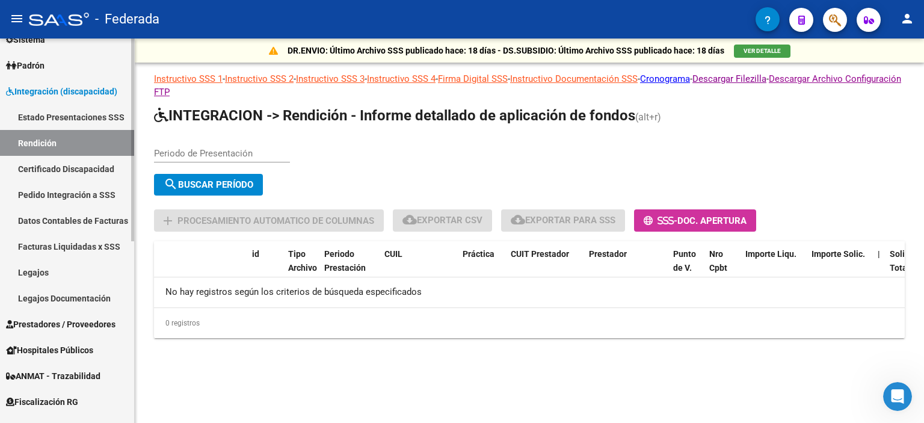
click at [72, 139] on link "Rendición" at bounding box center [67, 143] width 134 height 26
click at [82, 194] on link "Pedido Integración a SSS" at bounding box center [67, 195] width 134 height 26
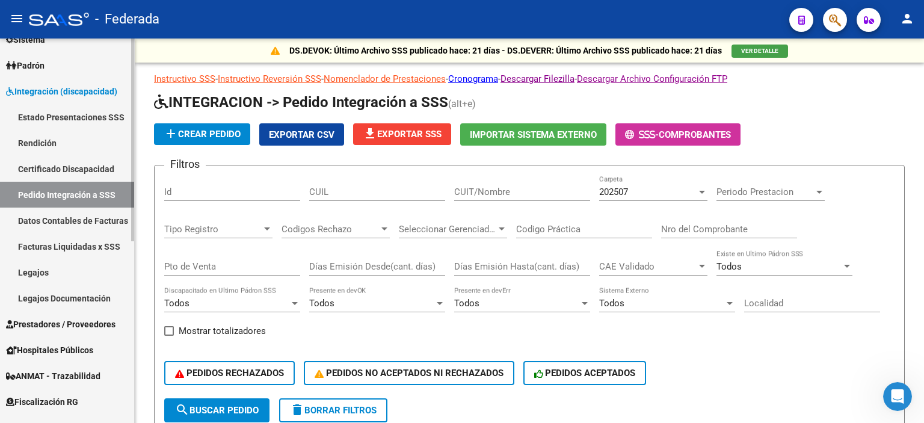
click at [66, 223] on link "Datos Contables de Facturas" at bounding box center [67, 221] width 134 height 26
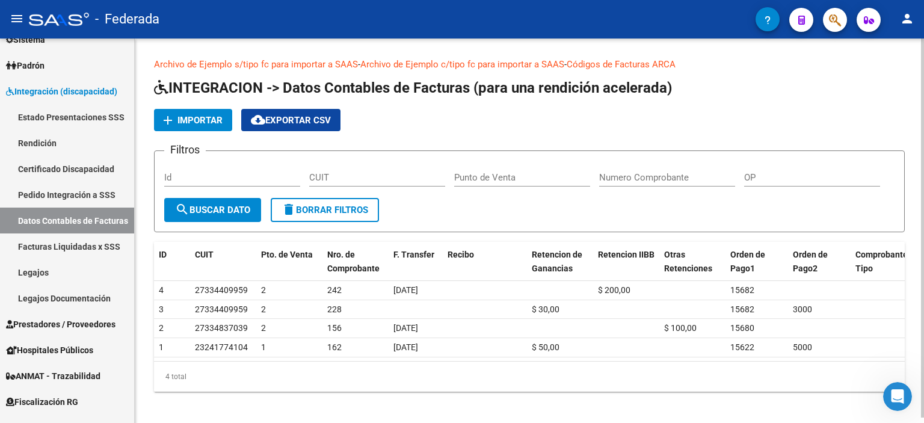
click at [267, 64] on link "Archivo de Ejemplo s/tipo fc para importar a SAAS" at bounding box center [256, 64] width 204 height 11
click at [900, 397] on icon "Abrir Intercom Messenger" at bounding box center [896, 395] width 20 height 20
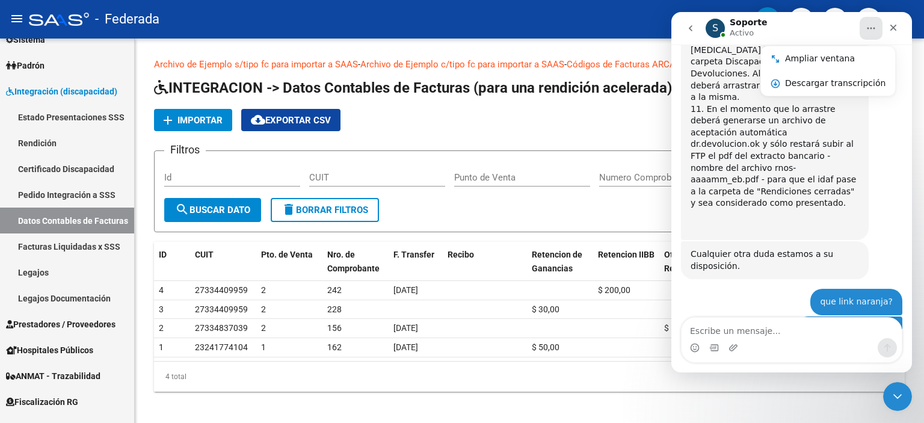
scroll to position [1163, 0]
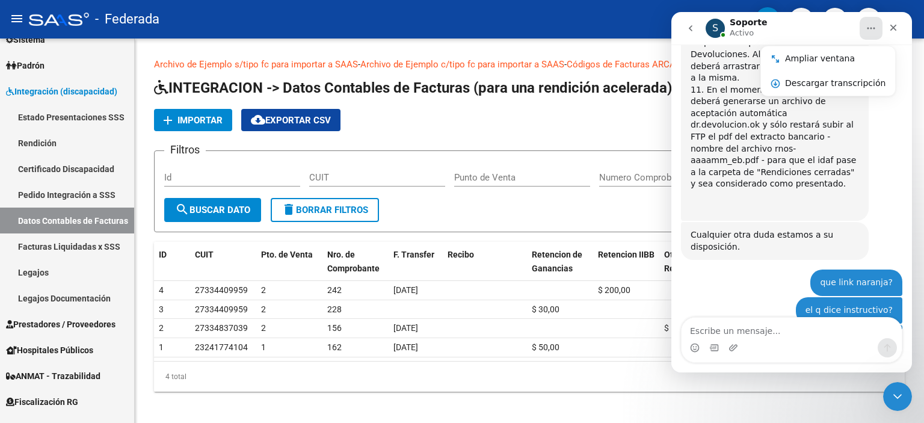
click at [769, 297] on div "el q dice instructivo? Gisel • Hace 5m" at bounding box center [791, 311] width 221 height 28
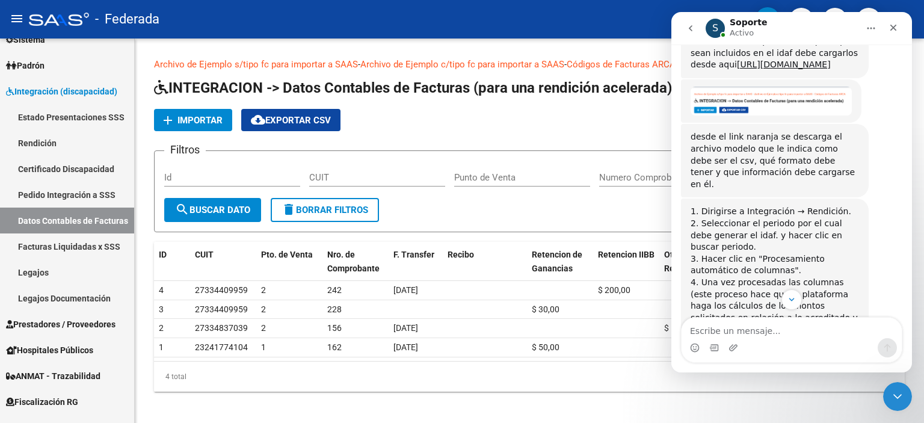
scroll to position [320, 0]
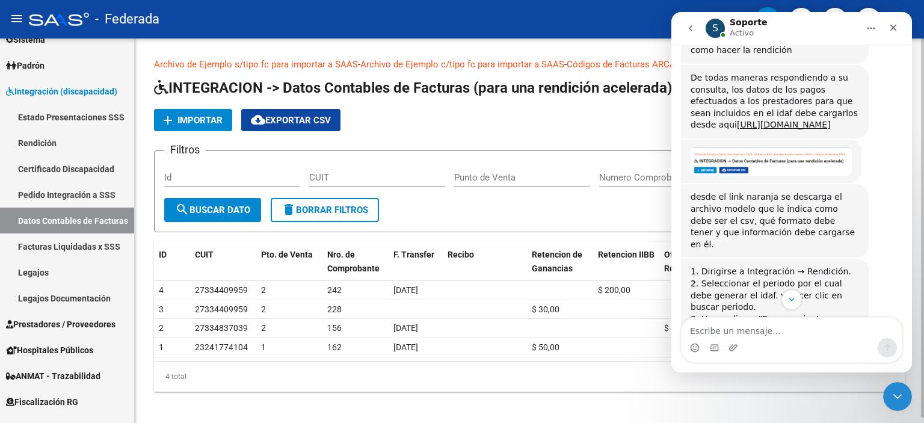
click at [586, 119] on div "add Importar cloud_download Exportar CSV" at bounding box center [529, 120] width 751 height 22
click at [900, 394] on icon "Cerrar Intercom Messenger" at bounding box center [896, 395] width 14 height 14
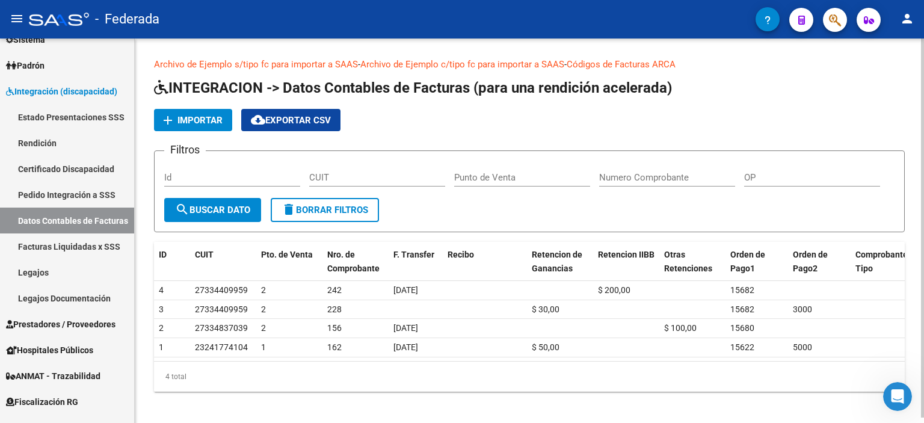
click at [421, 60] on link "Archivo de Ejemplo c/tipo fc para importar a SAAS" at bounding box center [462, 64] width 204 height 11
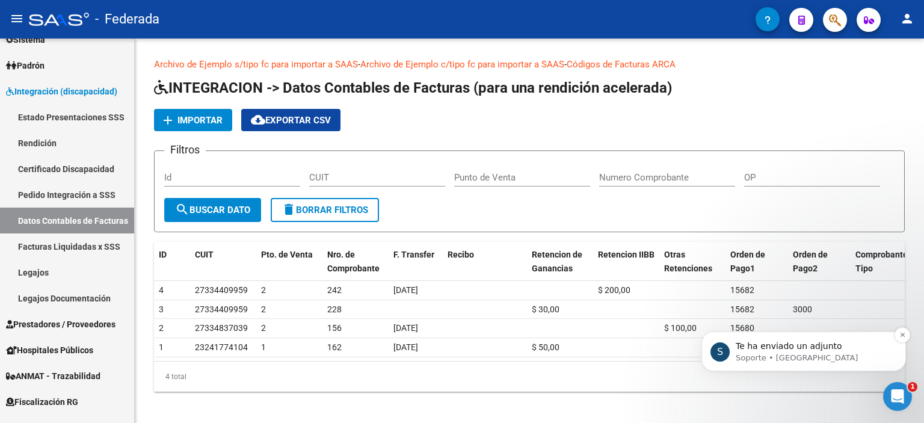
click at [773, 347] on p "Te ha enviado un adjunto" at bounding box center [813, 347] width 155 height 12
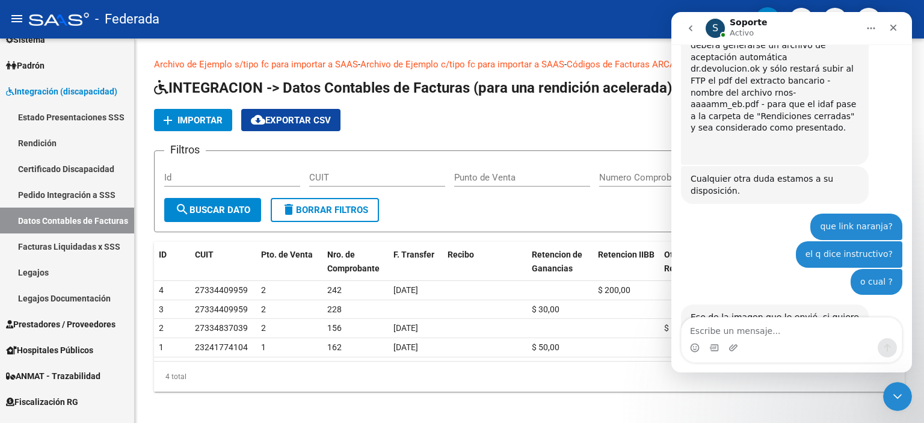
scroll to position [1266, 0]
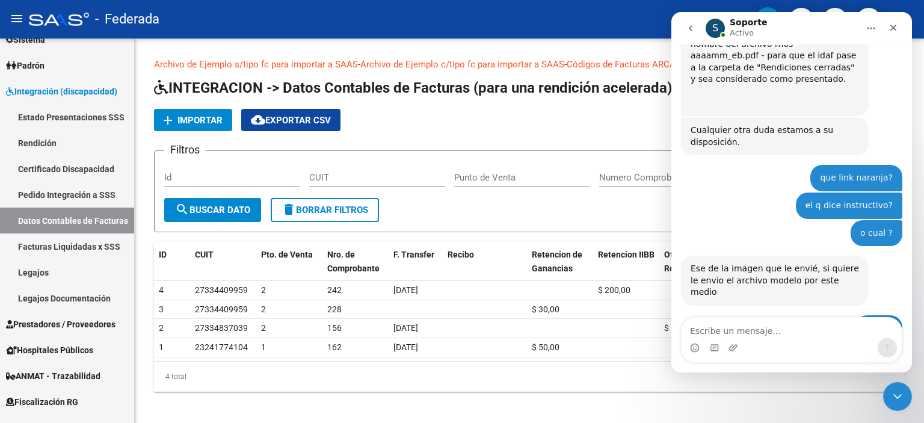
click at [744, 379] on div "import-eje...bantes.csv" at bounding box center [751, 385] width 97 height 13
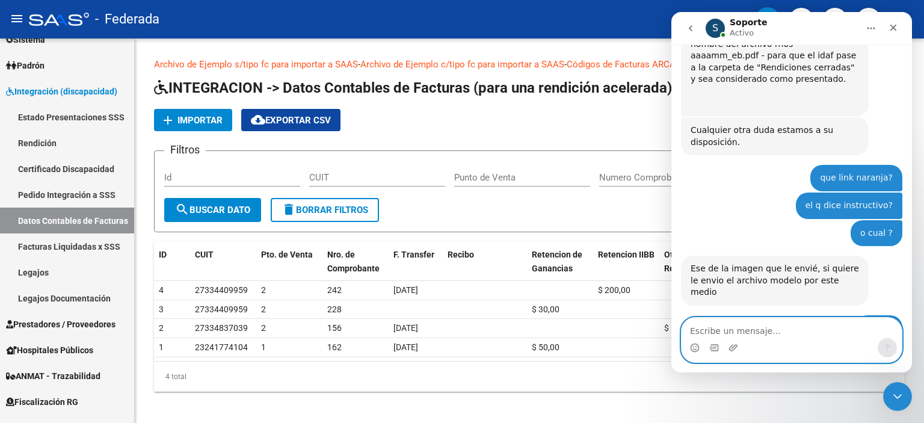
click at [728, 331] on textarea "Escribe un mensaje..." at bounding box center [792, 328] width 220 height 20
type textarea "genial, gracias"
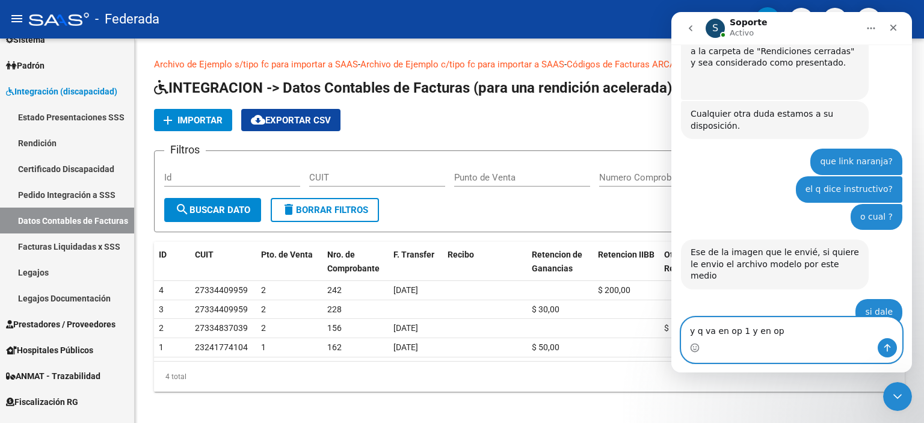
type textarea "y q va en op 1 y en op 2"
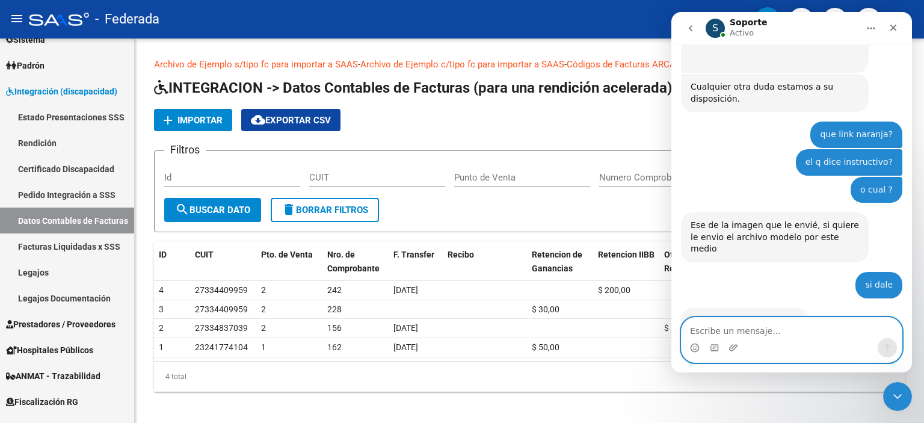
type textarea "?"
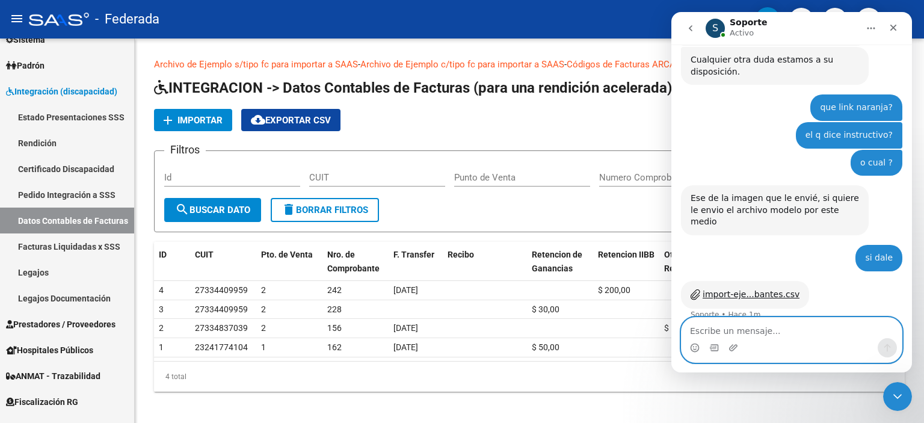
scroll to position [1337, 0]
type textarea "porq 2 OP ?"
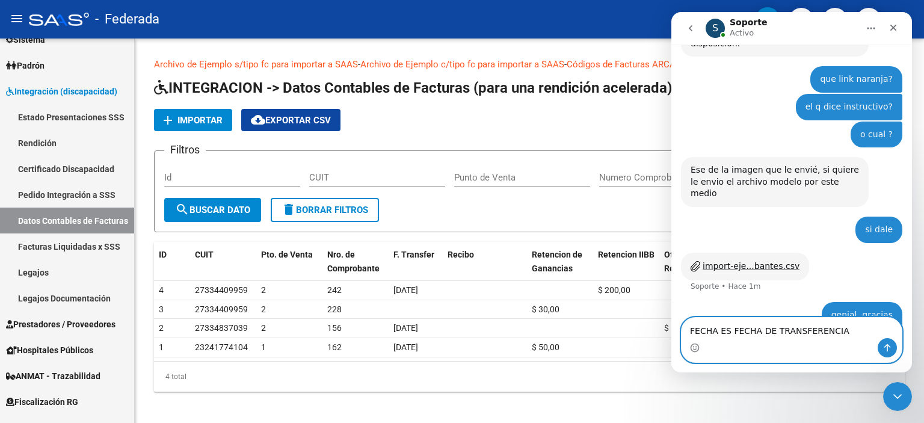
type textarea "FECHA ES FECHA DE TRANSFERENCIA ?"
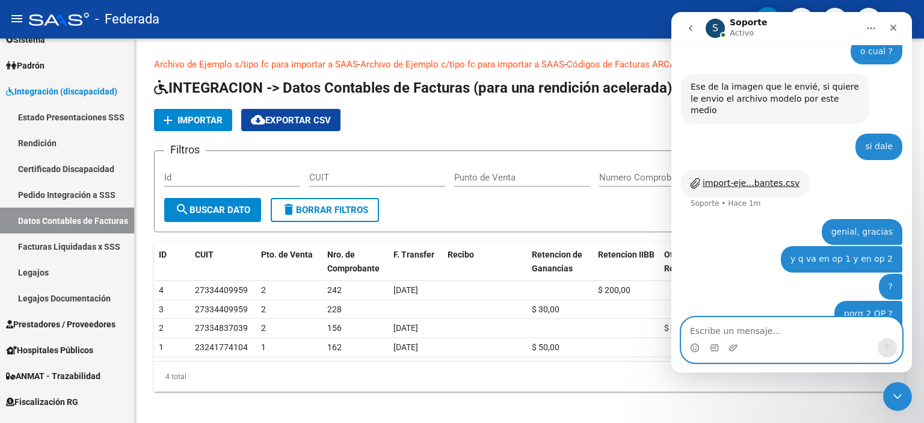
scroll to position [1453, 0]
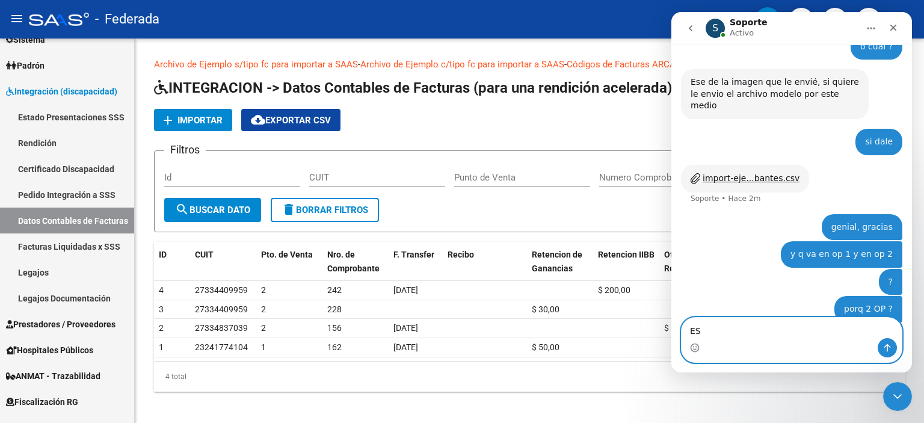
type textarea "E"
type textarea "se hace 1 archivo por cada rendición ?"
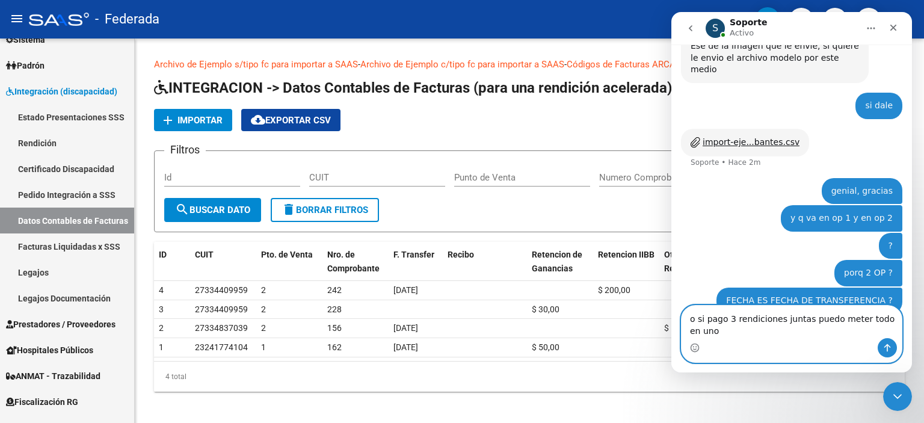
scroll to position [1501, 0]
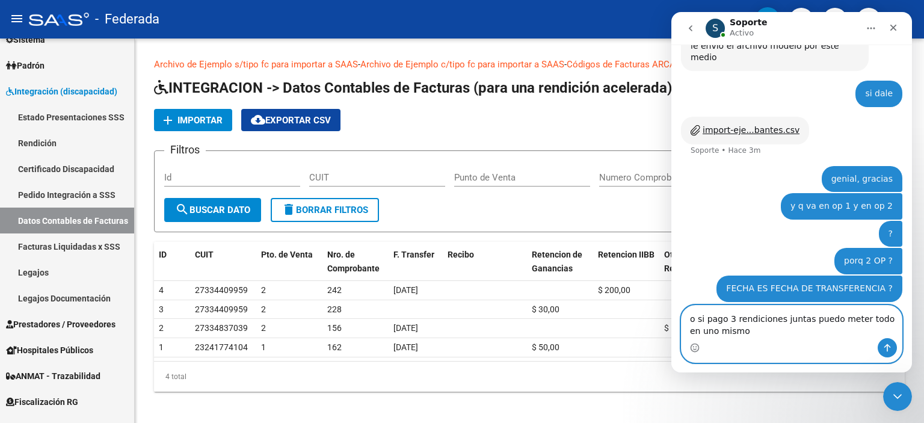
type textarea "o si pago 3 rendiciones juntas puedo meter todo en uno mismo?"
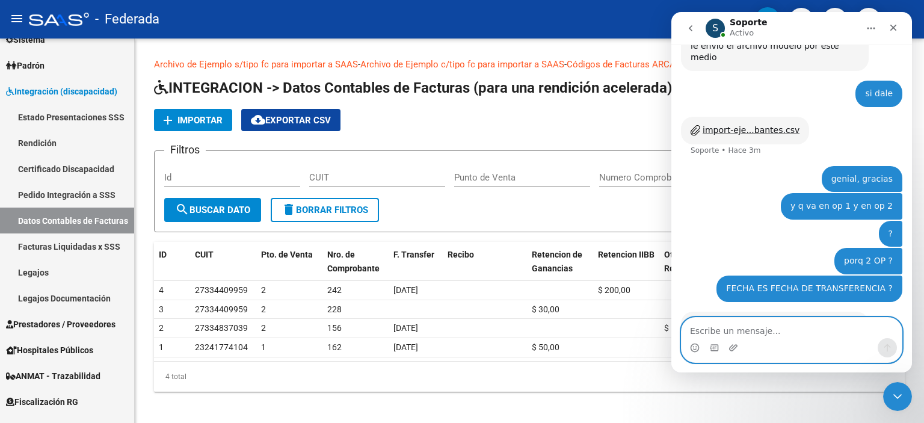
scroll to position [1528, 0]
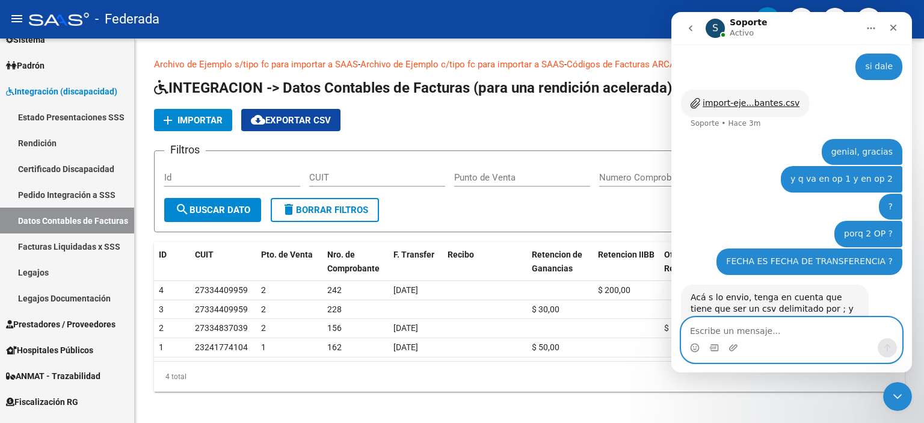
click at [809, 337] on textarea "Escribe un mensaje..." at bounding box center [792, 328] width 220 height 20
click at [794, 325] on textarea "Escribe un mensaje..." at bounding box center [792, 328] width 220 height 20
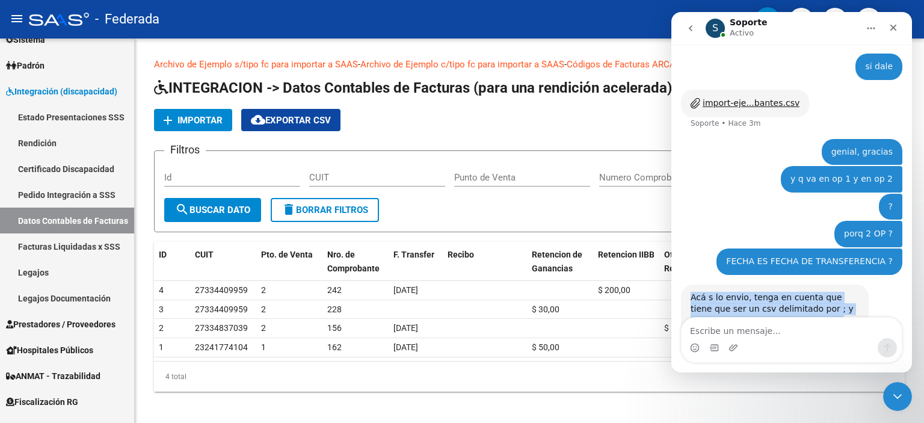
drag, startPoint x: 691, startPoint y: 143, endPoint x: 840, endPoint y: 211, distance: 163.5
click at [840, 285] on div "Acá s lo envio, tenga en cuenta que tiene que ser un csv delimitado por ; y que…" at bounding box center [775, 333] width 188 height 97
copy div "Acá s lo envio, tenga en cuenta que tiene que ser un csv delimitado por ; y que…"
